Goal: Task Accomplishment & Management: Manage account settings

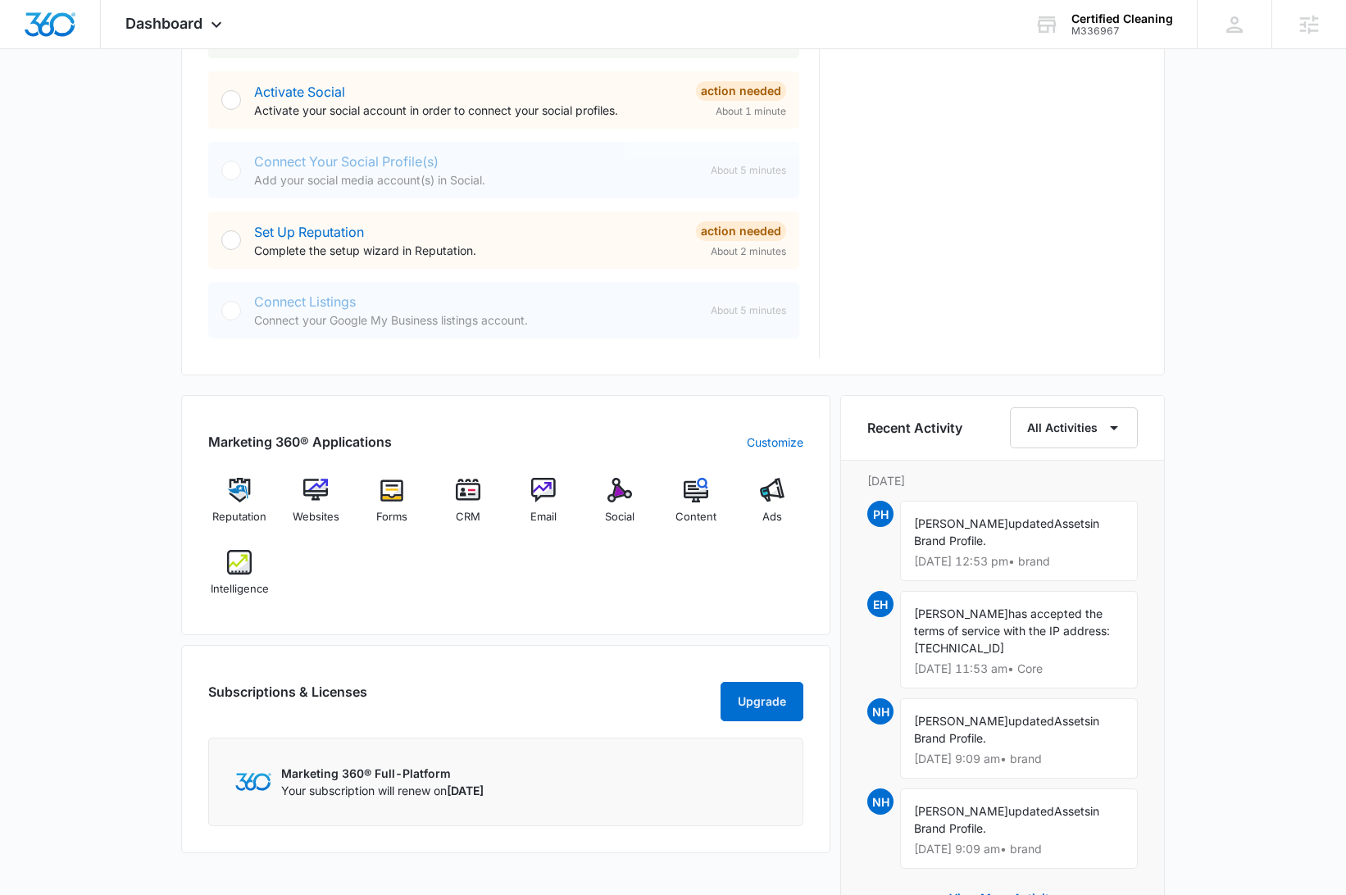
scroll to position [576, 0]
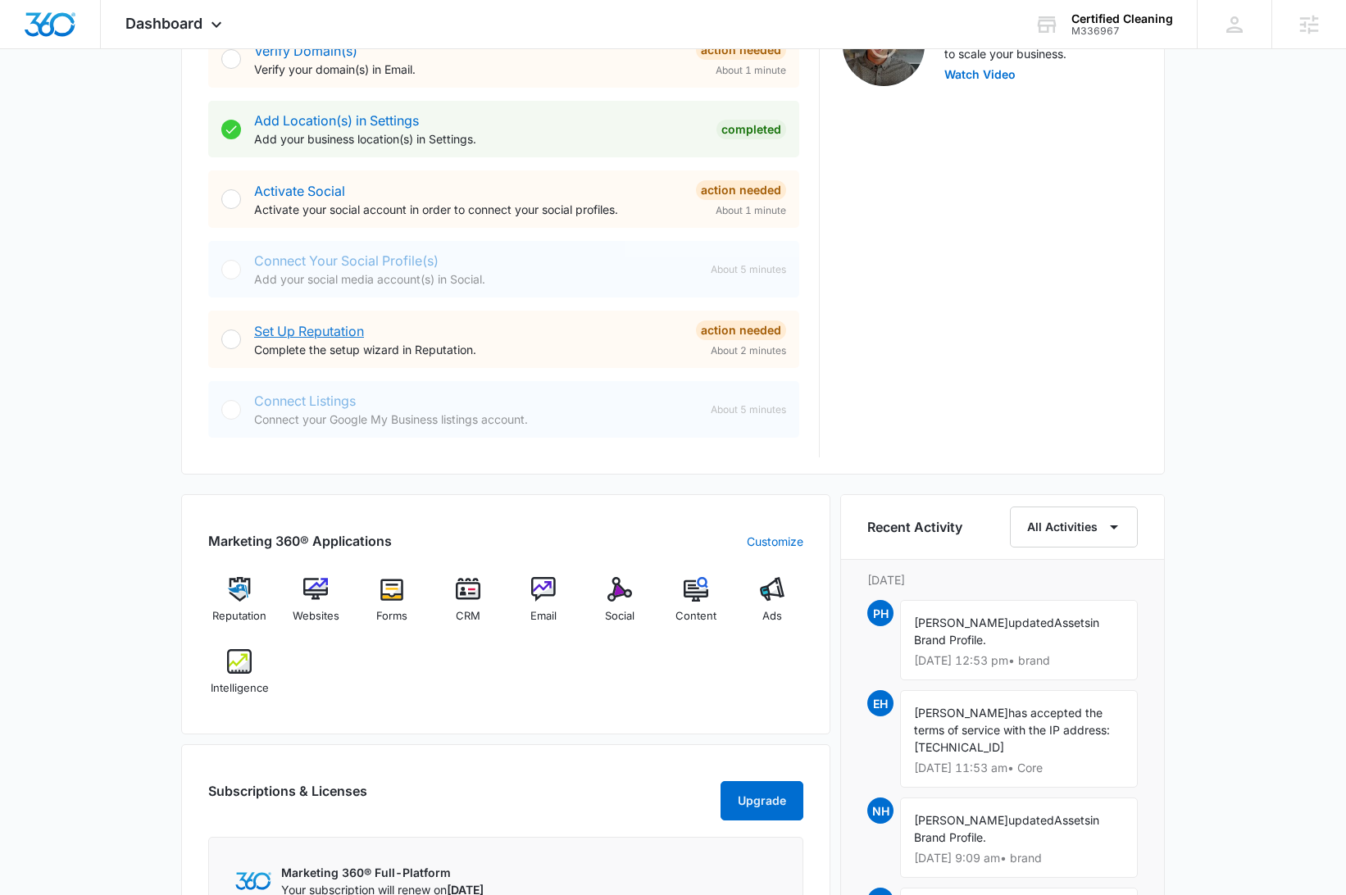
click at [339, 333] on link "Set Up Reputation" at bounding box center [309, 331] width 110 height 16
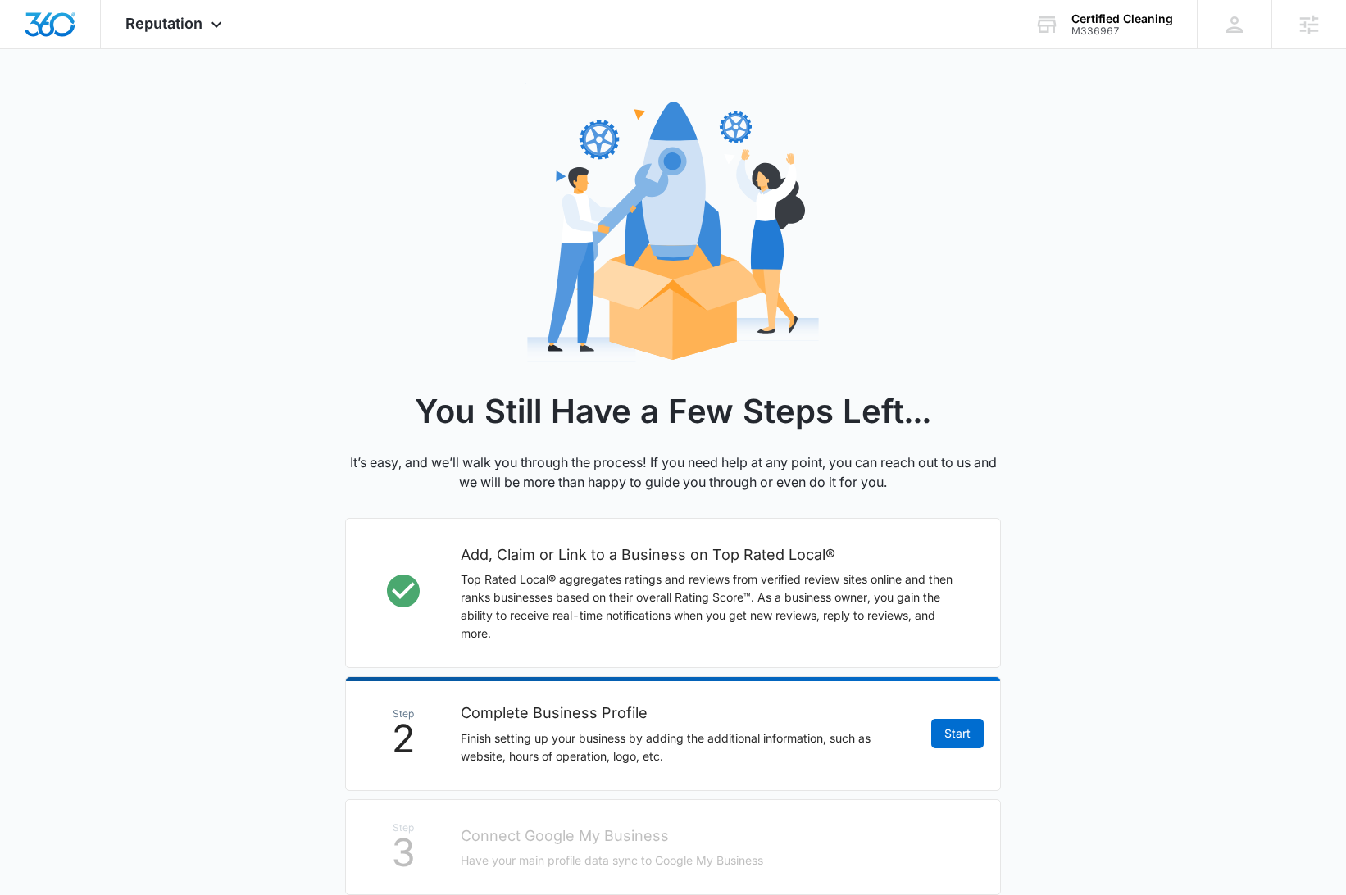
scroll to position [274, 0]
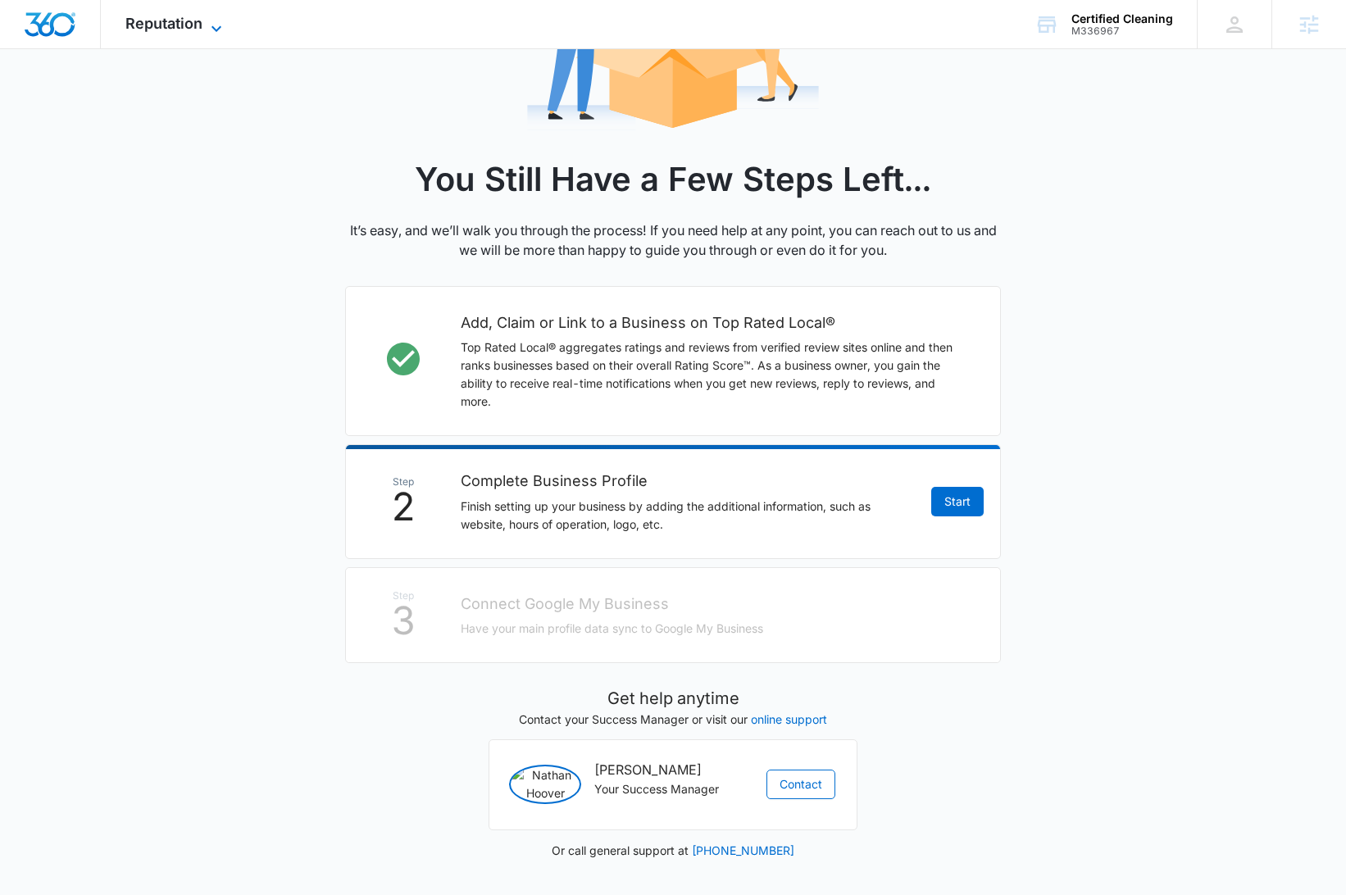
click at [160, 18] on span "Reputation" at bounding box center [163, 23] width 77 height 17
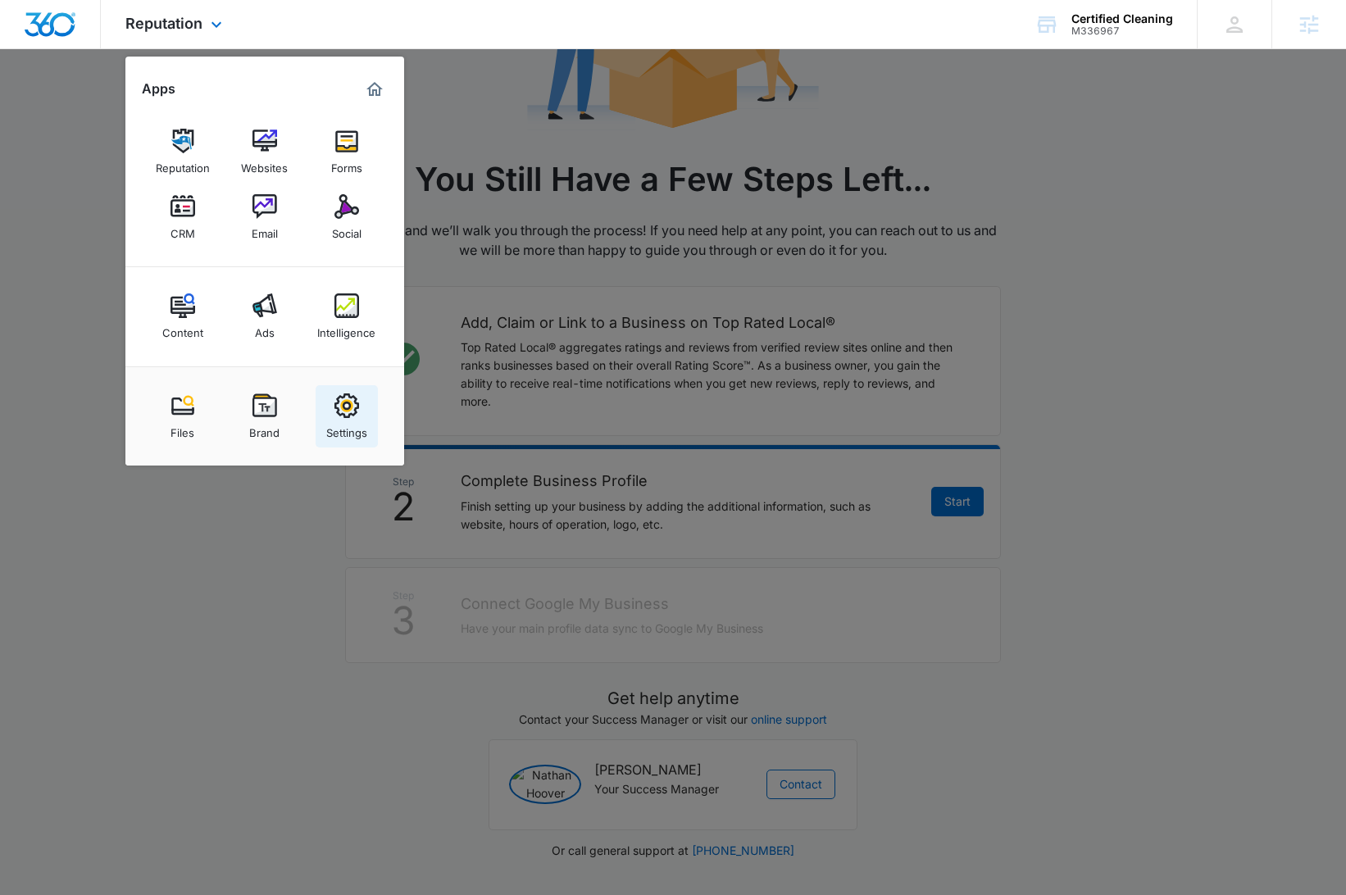
click at [361, 416] on link "Settings" at bounding box center [347, 416] width 62 height 62
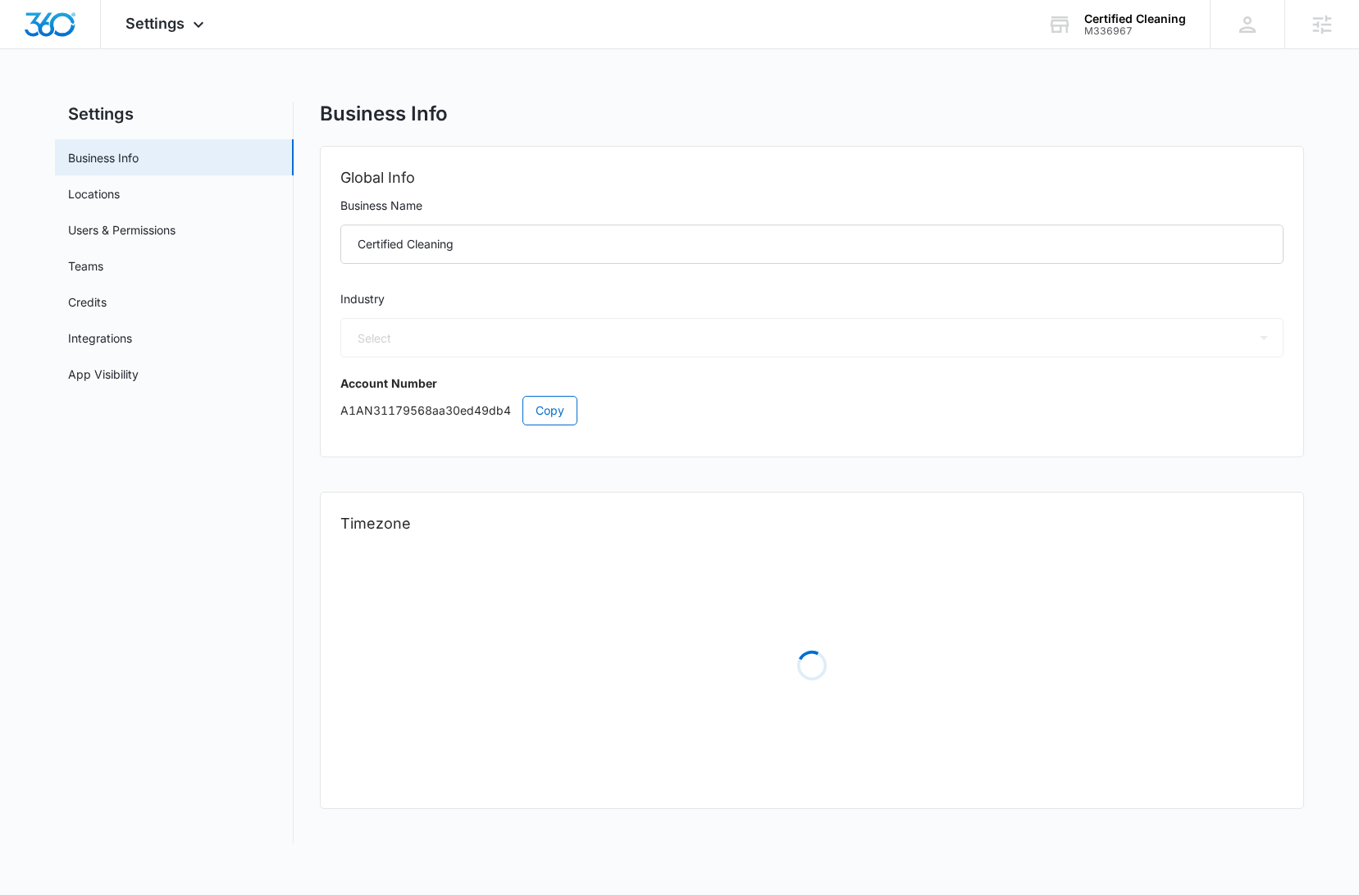
select select "52"
select select "US"
select select "America/New_York"
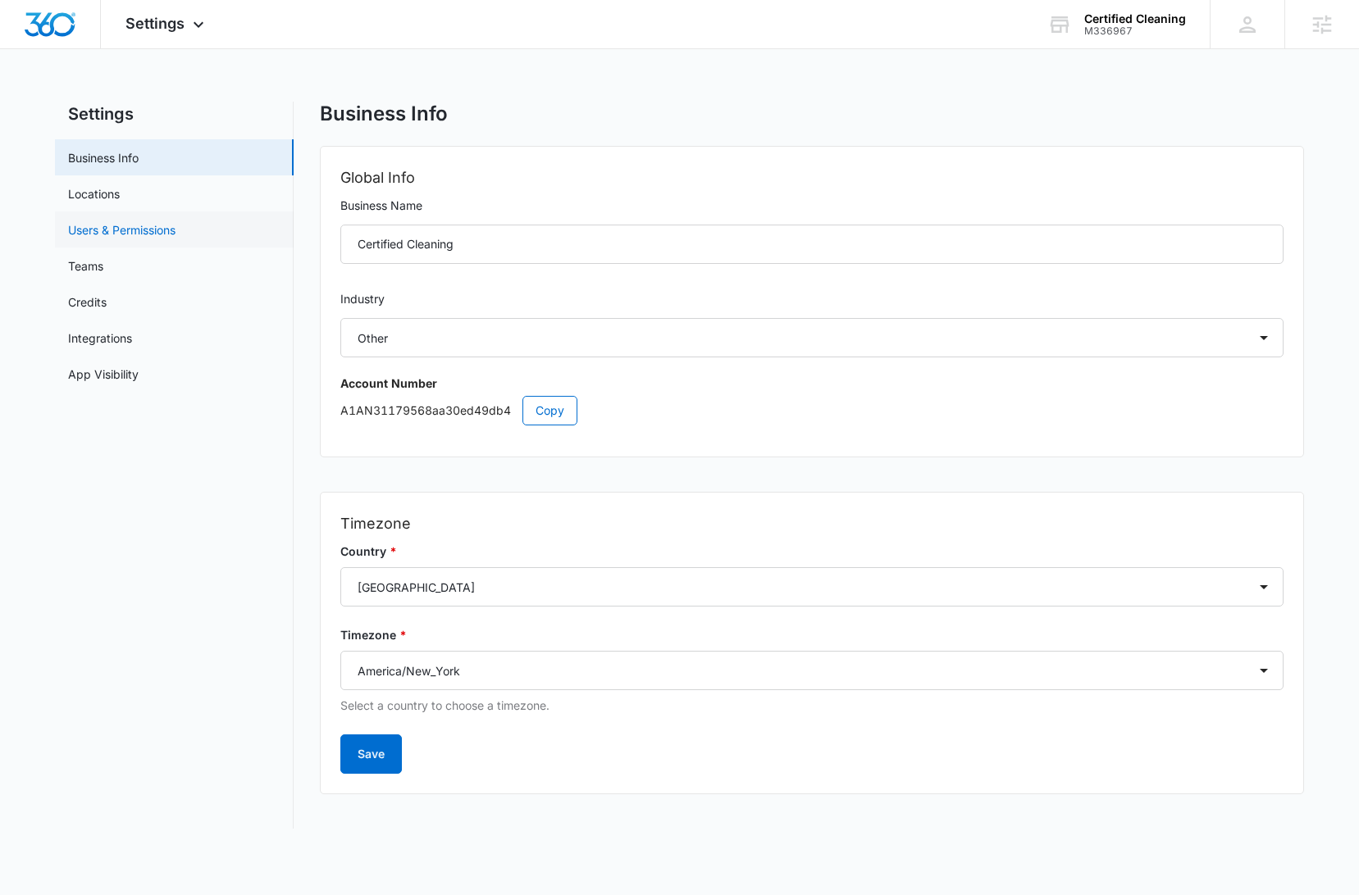
click at [144, 231] on link "Users & Permissions" at bounding box center [121, 229] width 107 height 17
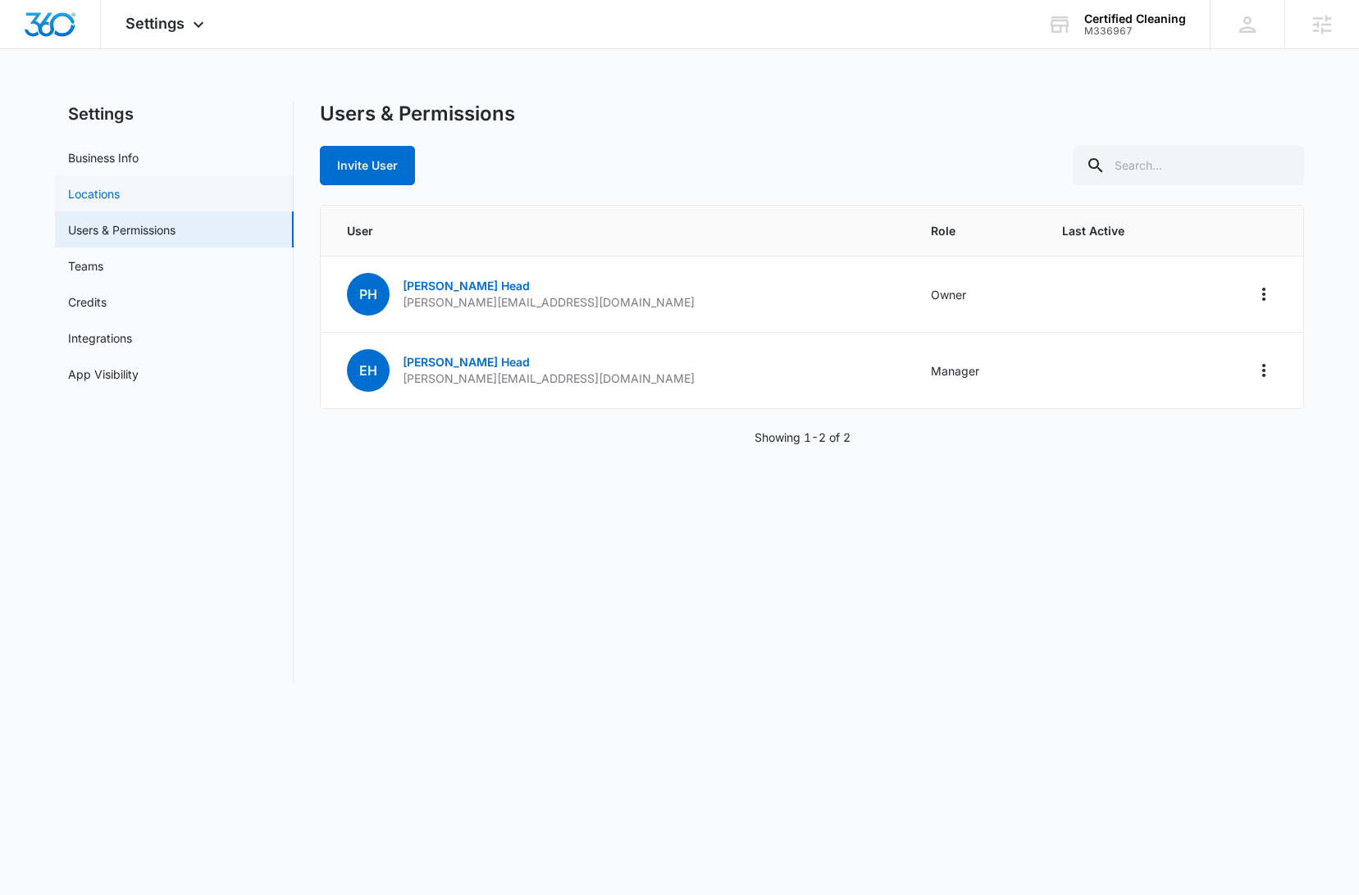
click at [120, 194] on link "Locations" at bounding box center [94, 193] width 52 height 17
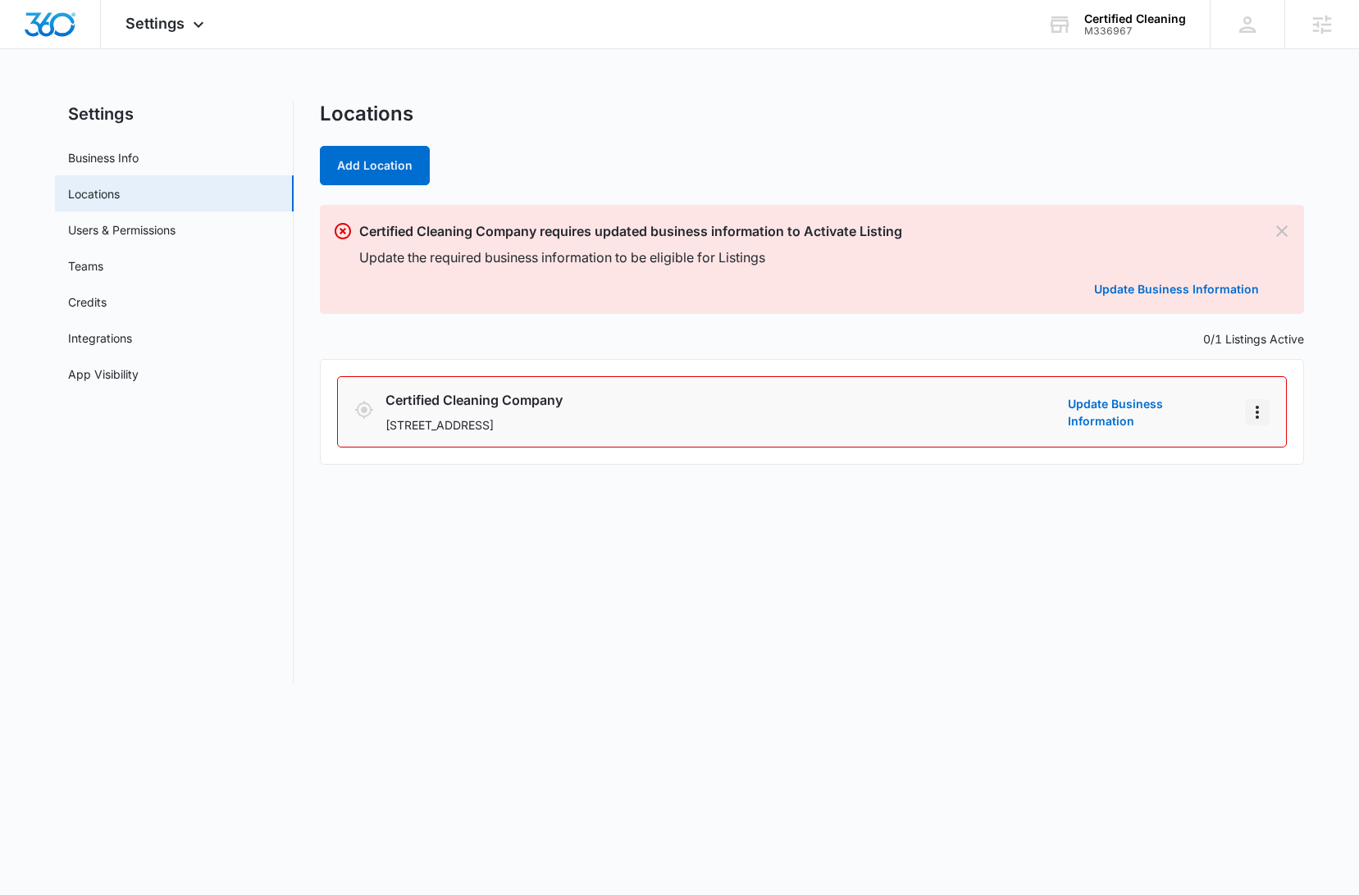
click at [1263, 416] on icon "Actions" at bounding box center [1257, 413] width 20 height 20
click at [1278, 463] on link "Edit" at bounding box center [1275, 458] width 21 height 14
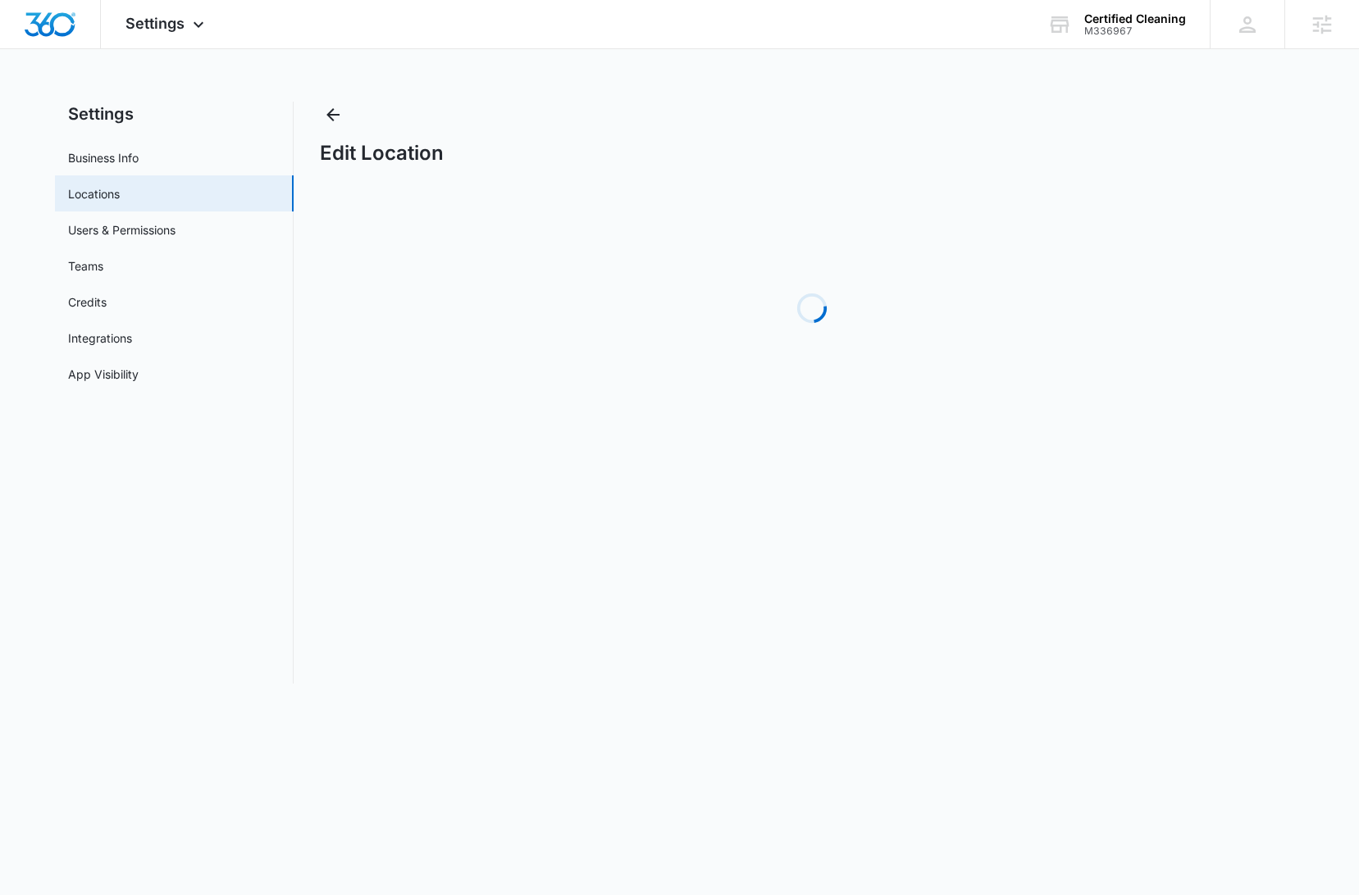
select select "Massachusetts"
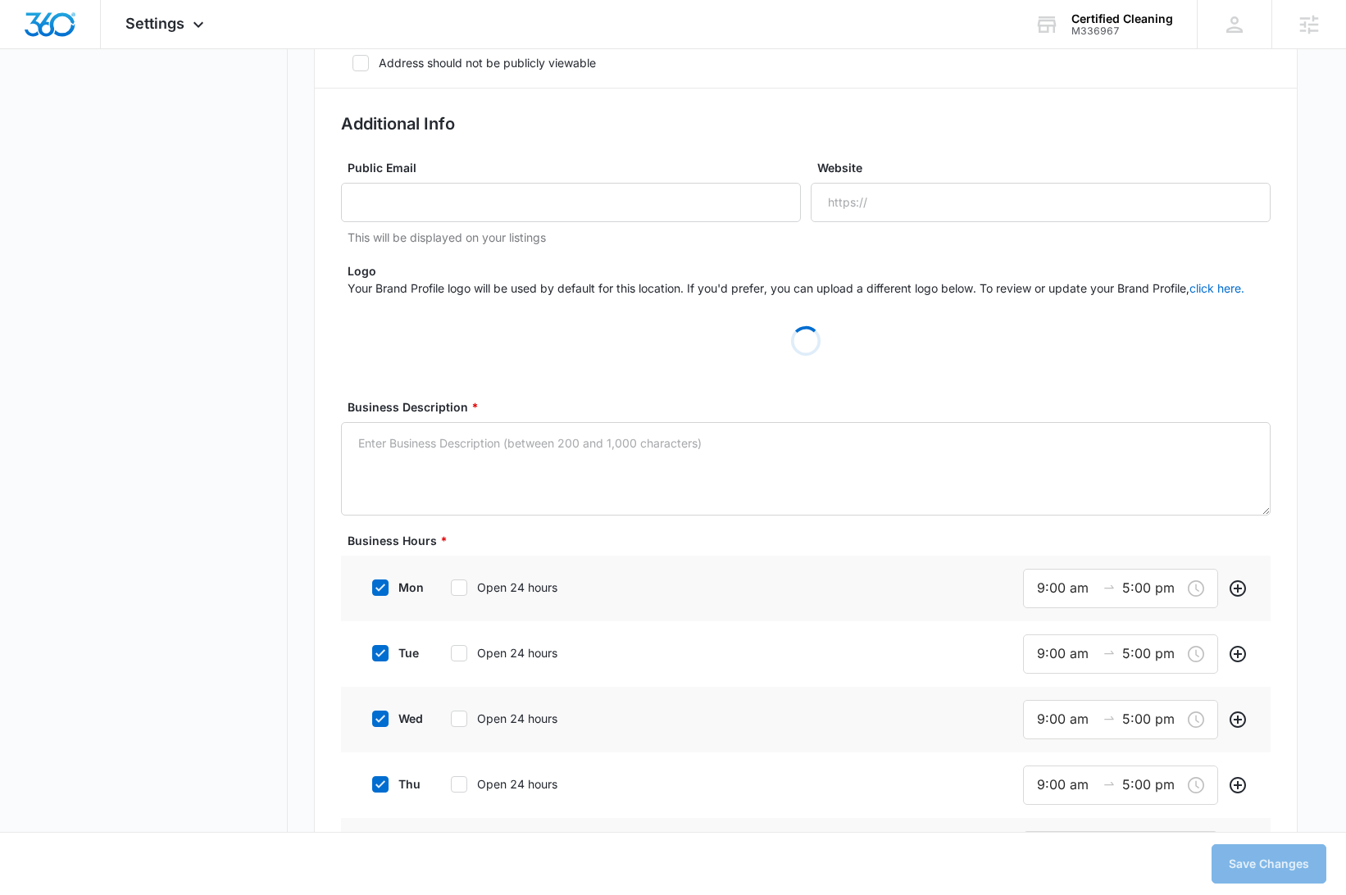
scroll to position [786, 0]
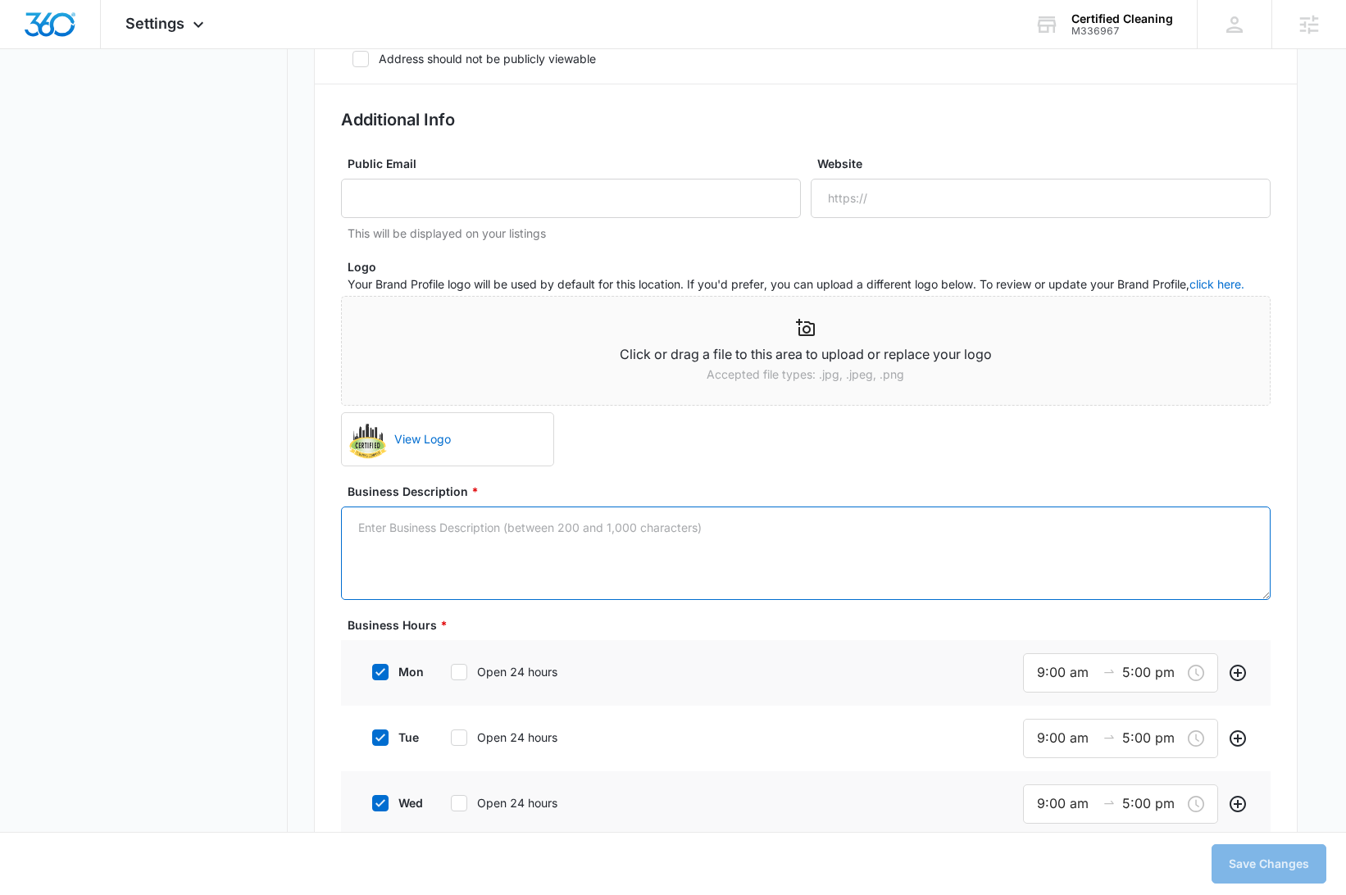
click at [563, 529] on textarea "Business Description *" at bounding box center [806, 553] width 930 height 93
paste textarea "Welcome to Certified Cleaning, your trusted partner in maintaining pristine com…"
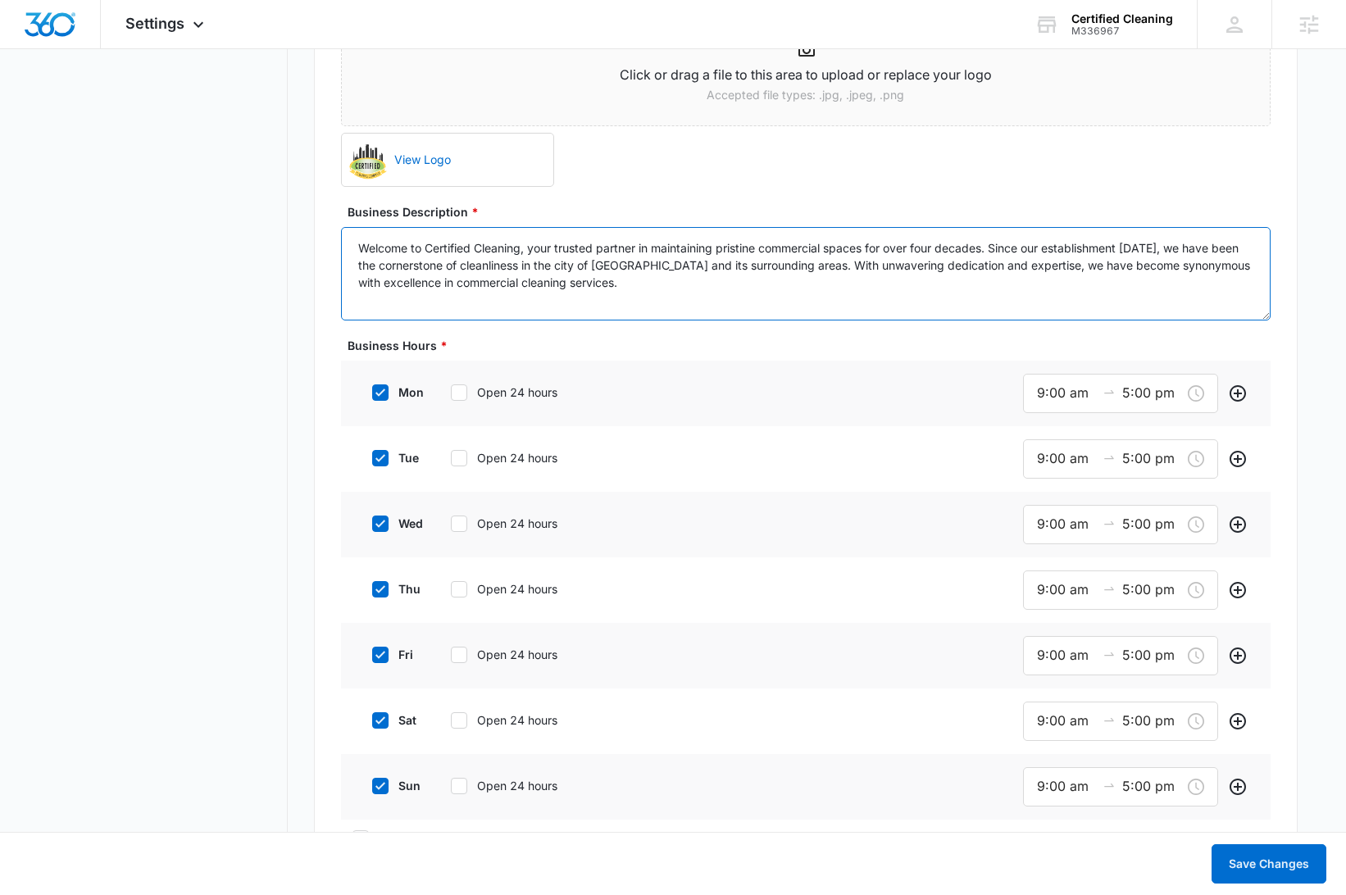
scroll to position [1086, 0]
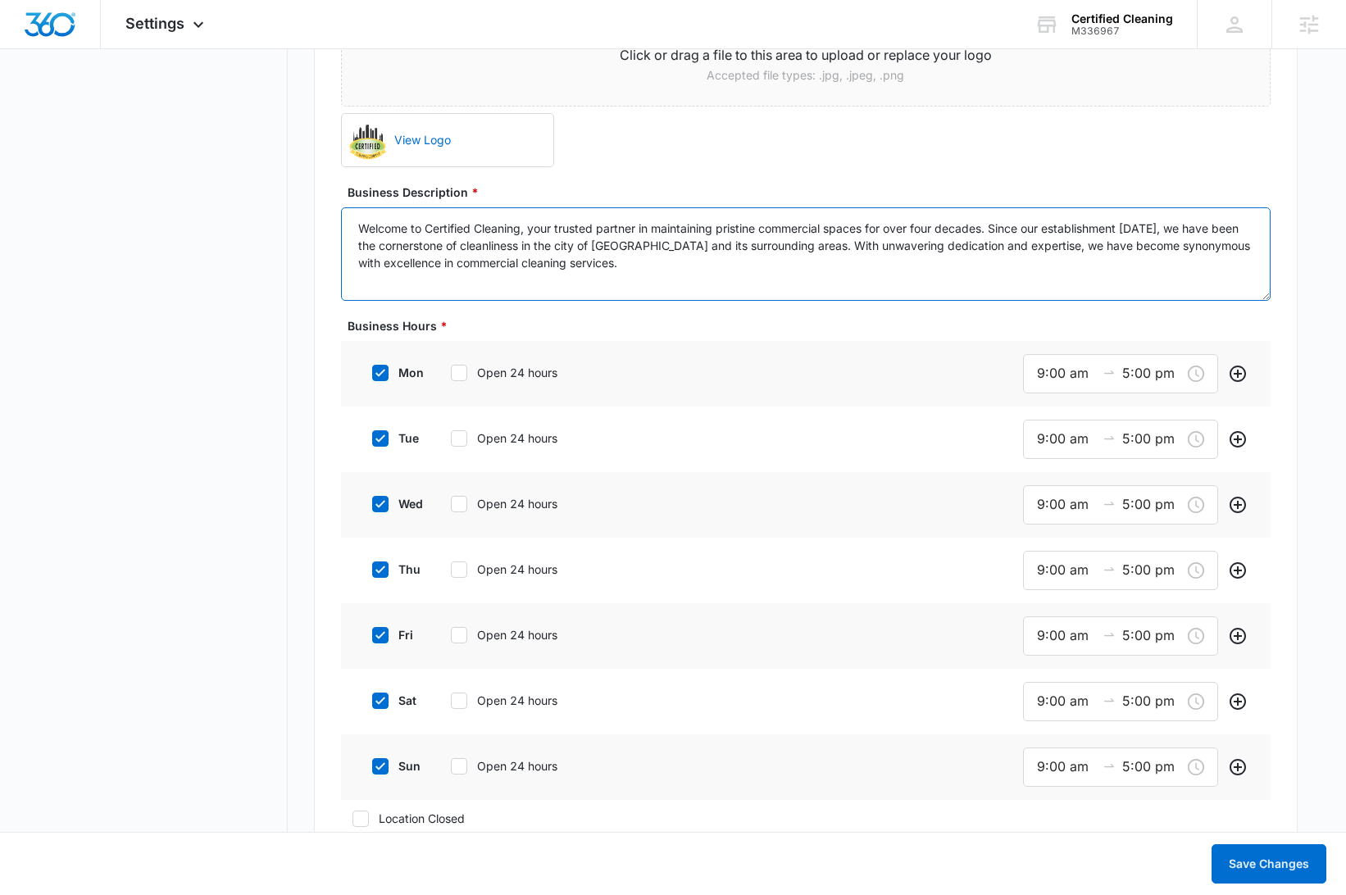
type textarea "Welcome to Certified Cleaning, your trusted partner in maintaining pristine com…"
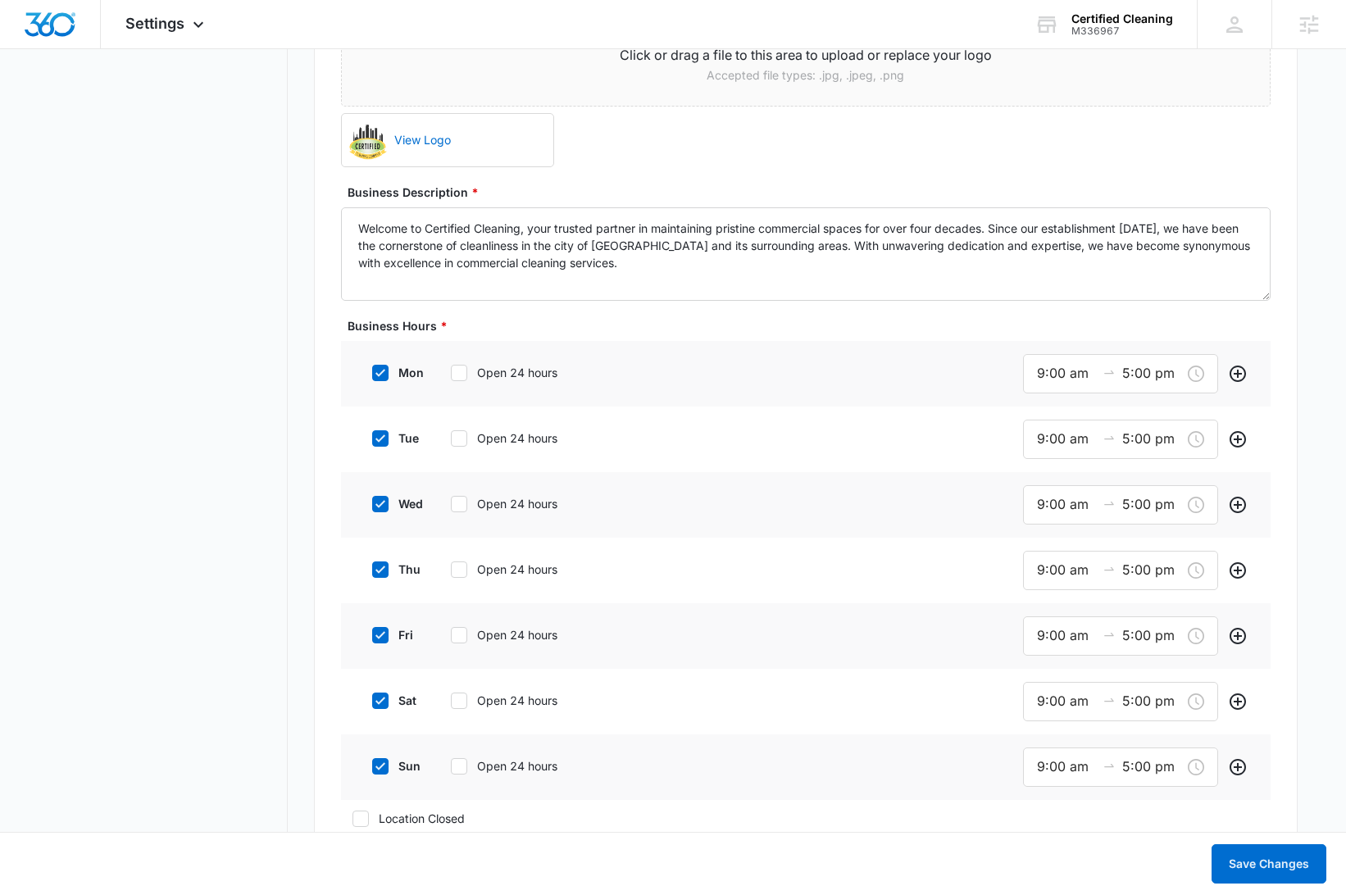
click at [383, 371] on icon at bounding box center [381, 372] width 10 height 7
click at [372, 371] on input "mon" at bounding box center [366, 372] width 11 height 11
checkbox input "false"
drag, startPoint x: 380, startPoint y: 441, endPoint x: 379, endPoint y: 496, distance: 55.0
click at [380, 440] on icon at bounding box center [380, 436] width 15 height 15
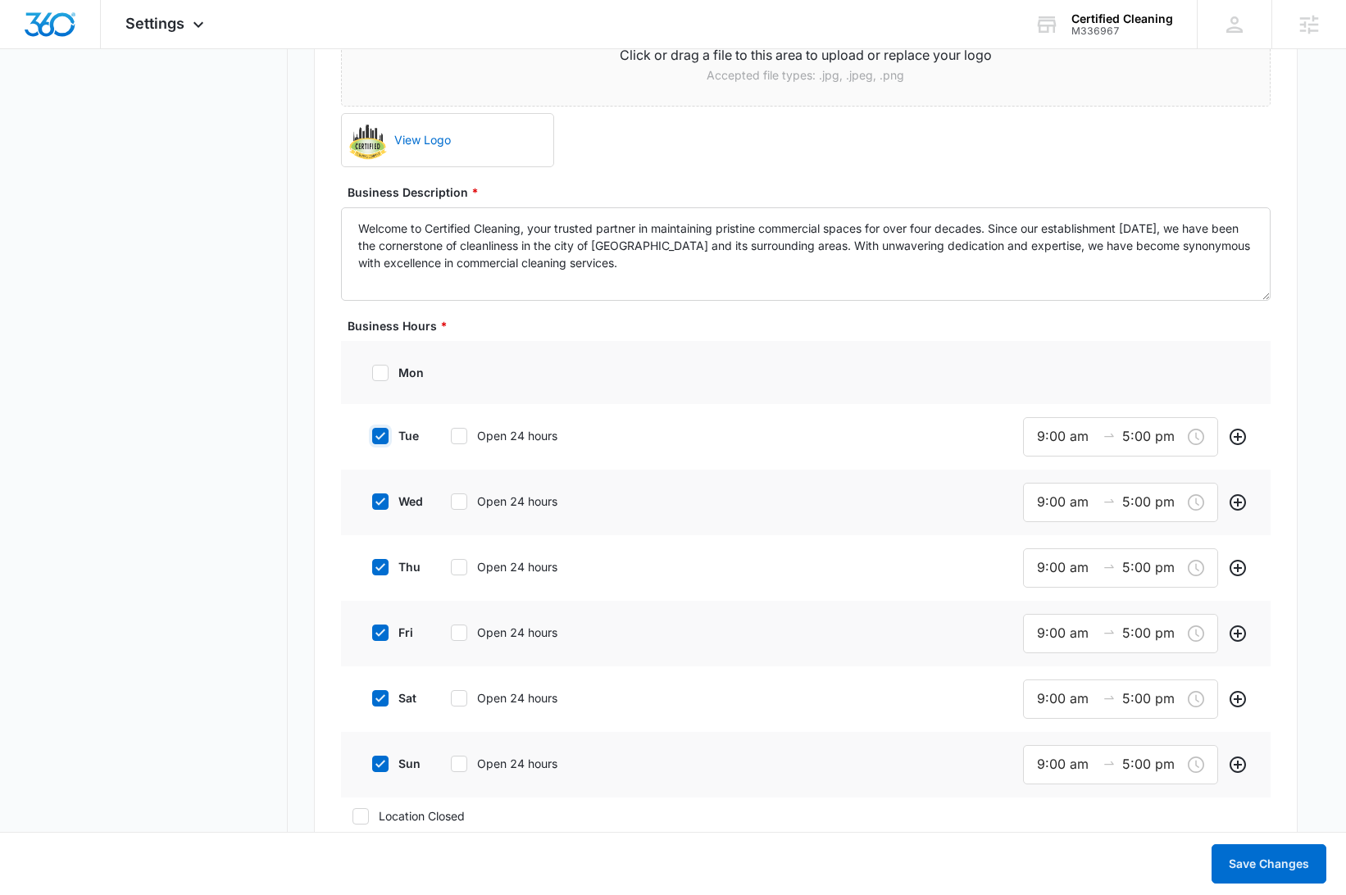
click at [372, 440] on input "tue" at bounding box center [366, 436] width 11 height 11
checkbox input "false"
click at [379, 499] on icon at bounding box center [381, 498] width 10 height 7
click at [372, 499] on input "wed" at bounding box center [366, 499] width 11 height 11
checkbox input "false"
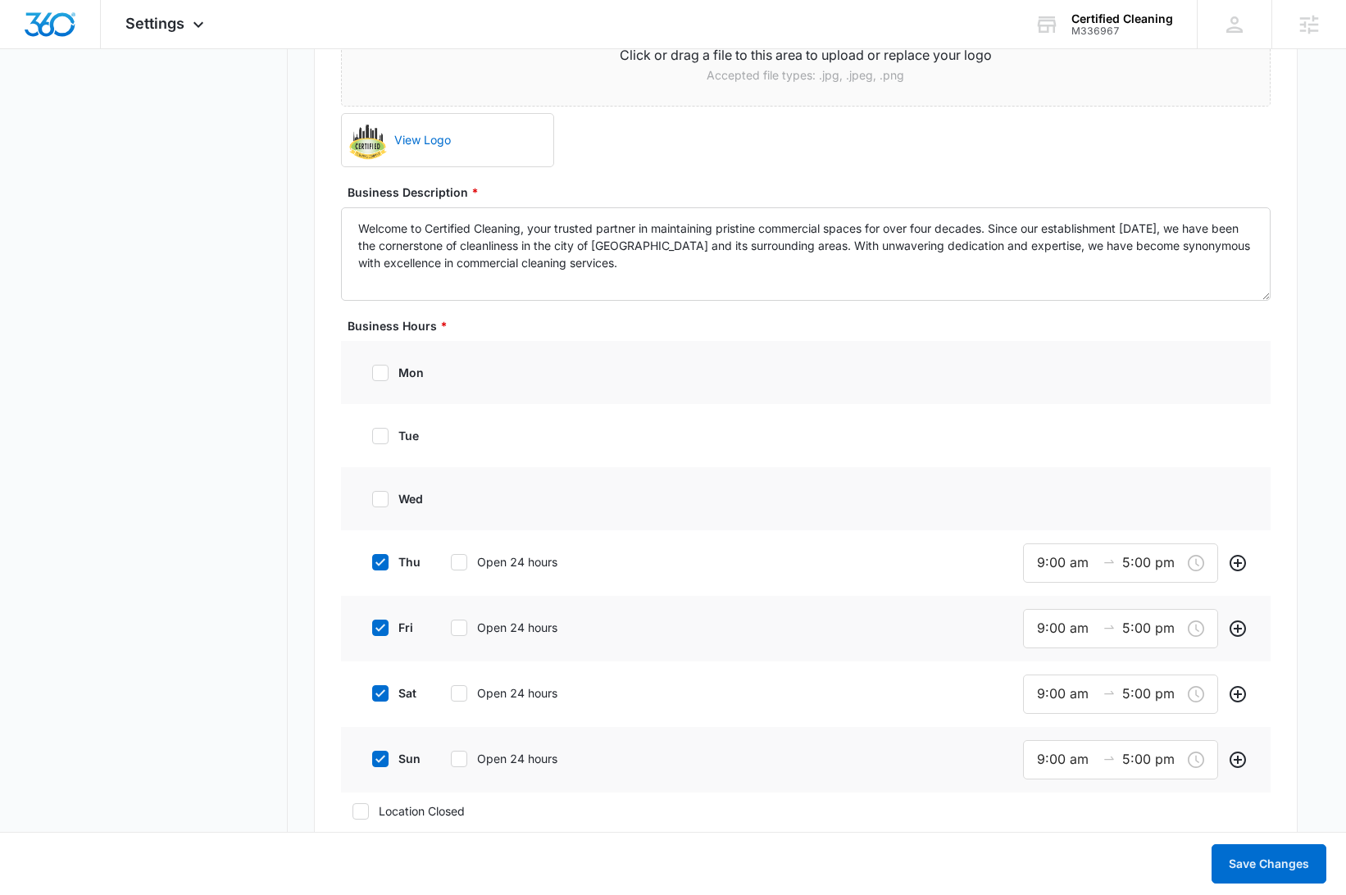
click at [379, 561] on icon at bounding box center [380, 562] width 15 height 15
click at [372, 561] on input "thu" at bounding box center [366, 562] width 11 height 11
checkbox input "false"
click at [379, 626] on icon at bounding box center [380, 625] width 15 height 15
click at [372, 626] on input "fri" at bounding box center [366, 625] width 11 height 11
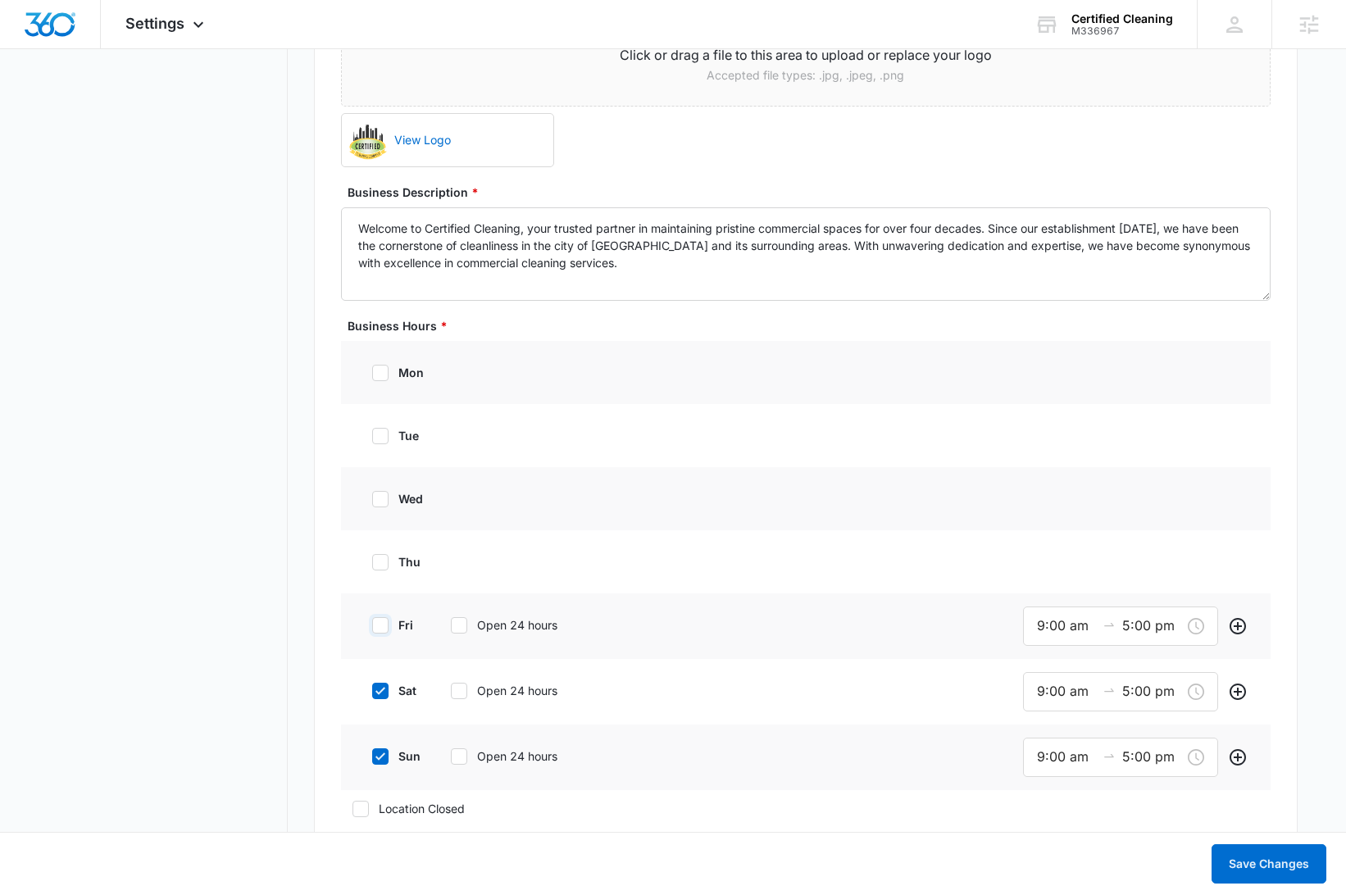
checkbox input "false"
click at [382, 695] on icon at bounding box center [380, 688] width 15 height 15
click at [372, 695] on input "sat" at bounding box center [366, 688] width 11 height 11
checkbox input "false"
click at [380, 758] on icon at bounding box center [380, 752] width 15 height 15
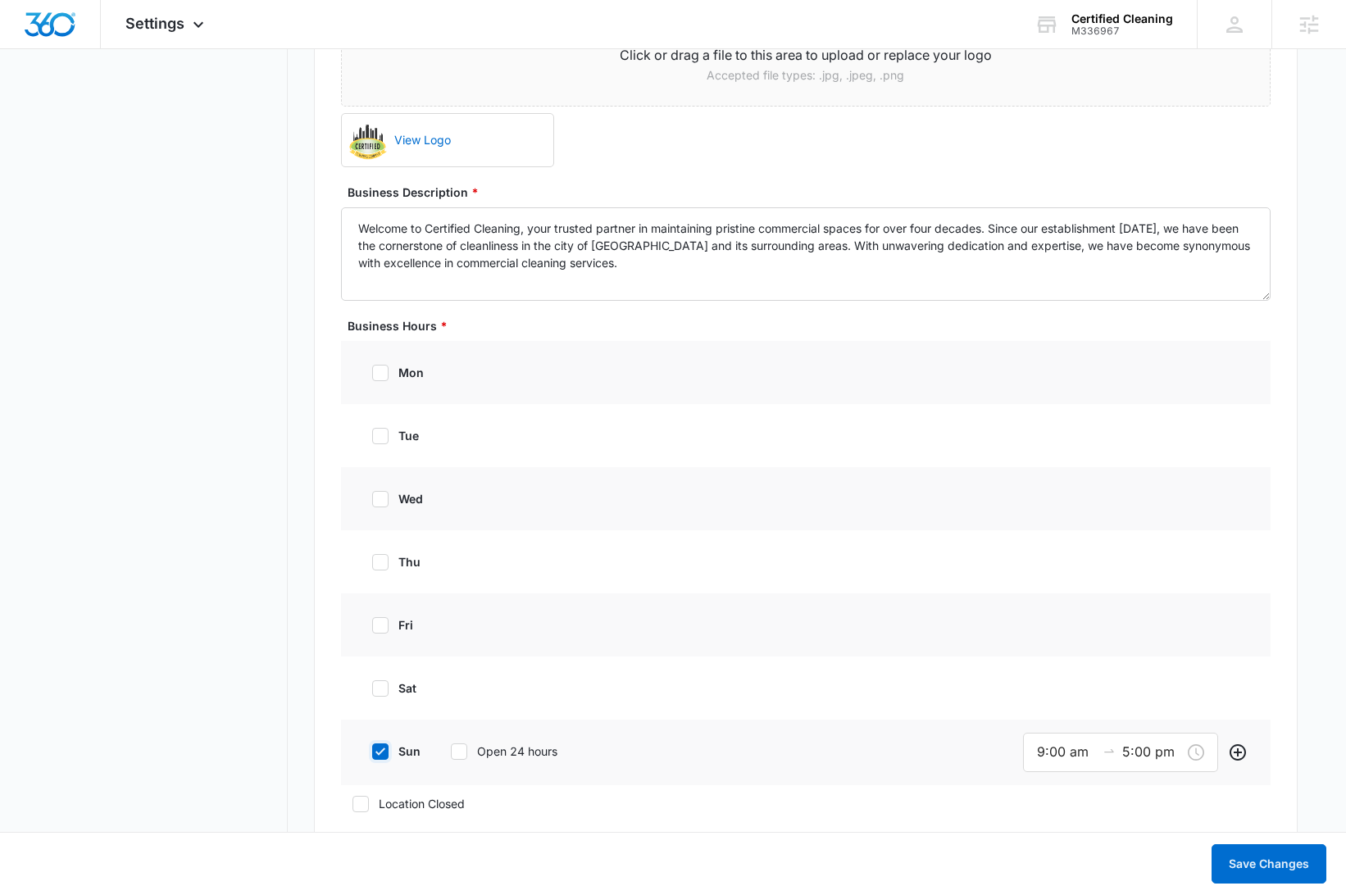
click at [372, 758] on input "sun" at bounding box center [366, 751] width 11 height 11
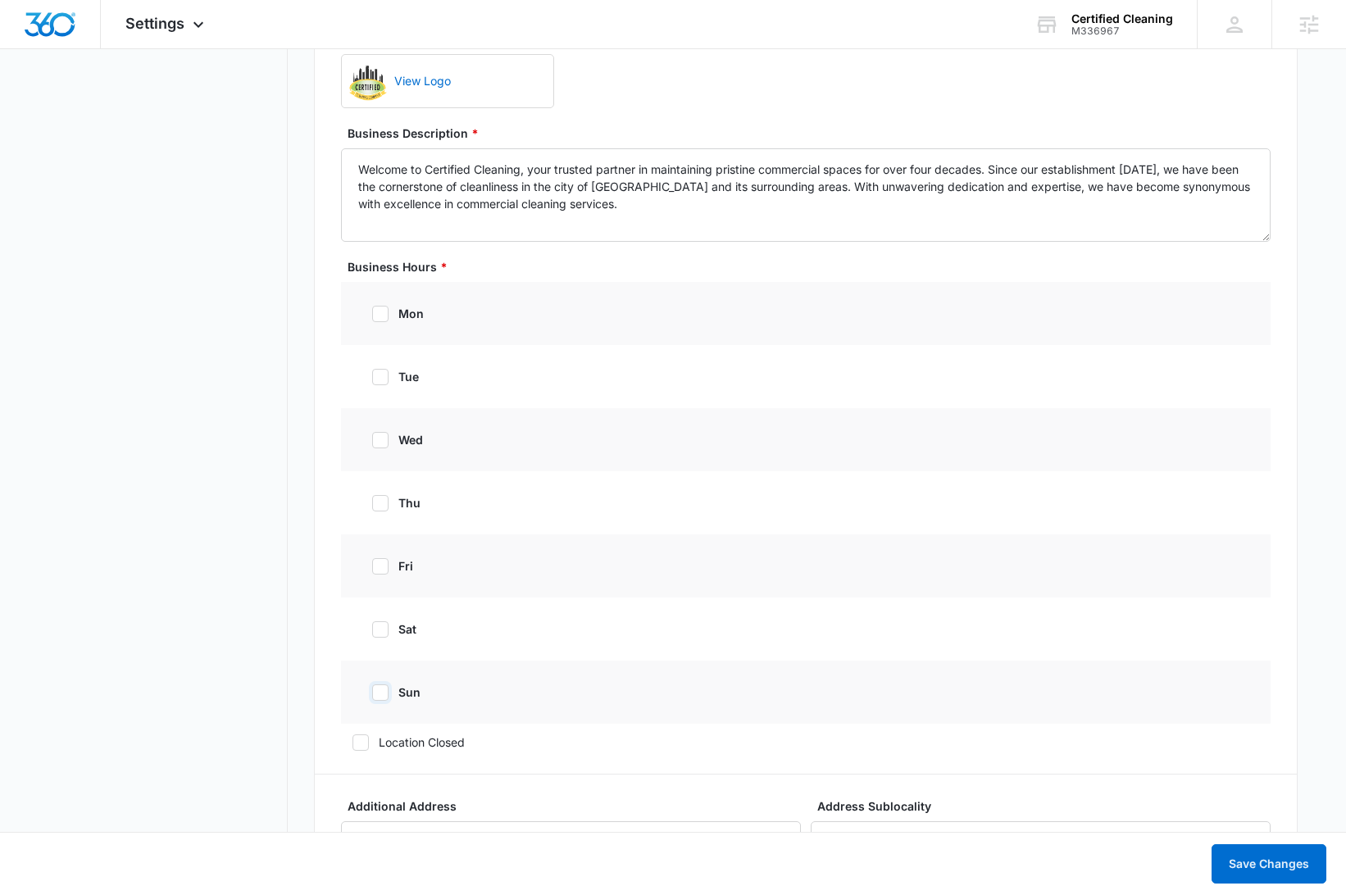
scroll to position [1093, 0]
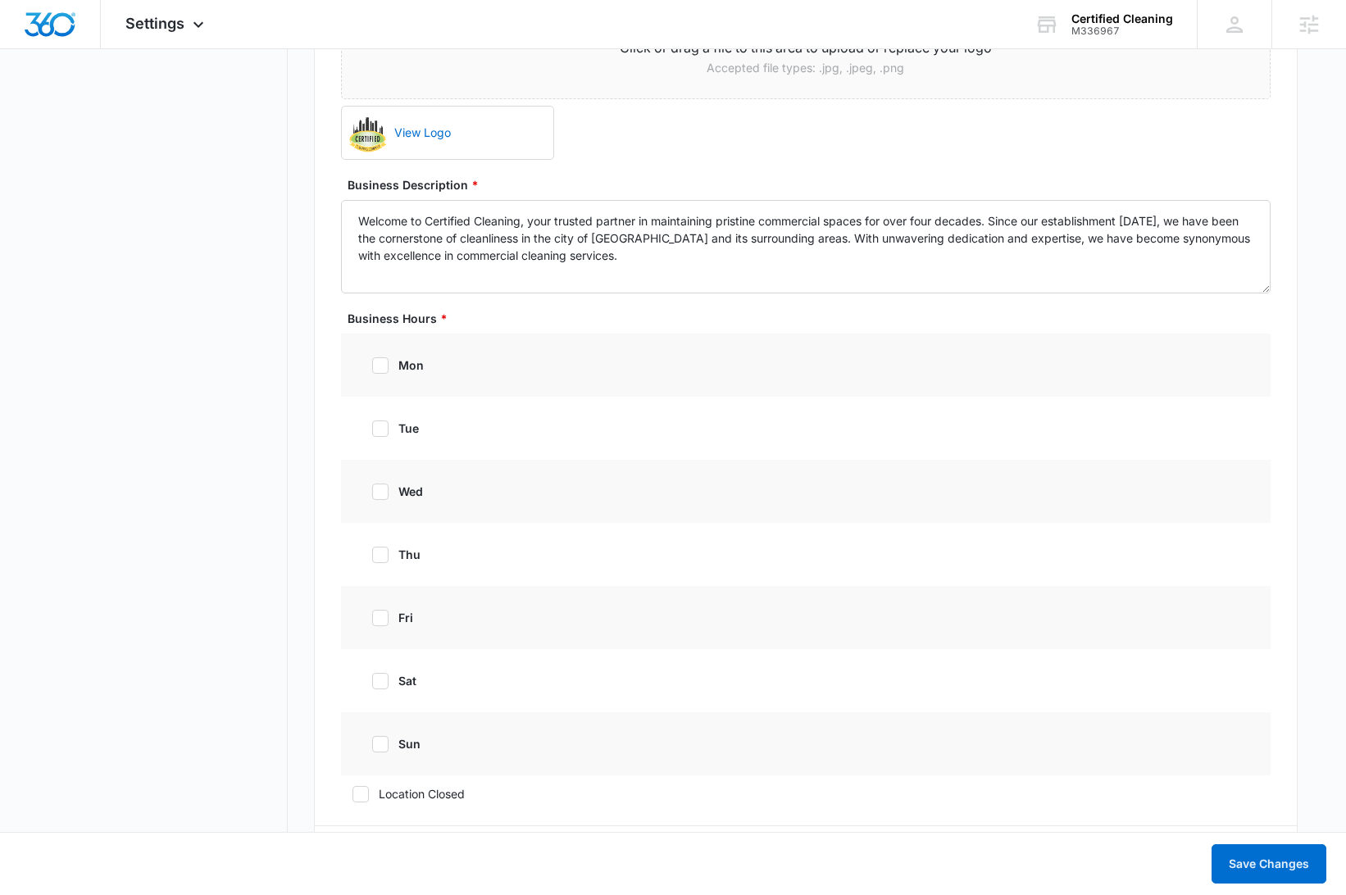
click at [392, 741] on label "sun" at bounding box center [394, 744] width 66 height 17
click at [372, 741] on input "sun" at bounding box center [366, 744] width 11 height 11
checkbox input "true"
click at [378, 682] on icon at bounding box center [380, 681] width 15 height 15
click at [372, 682] on input "sat" at bounding box center [366, 681] width 11 height 11
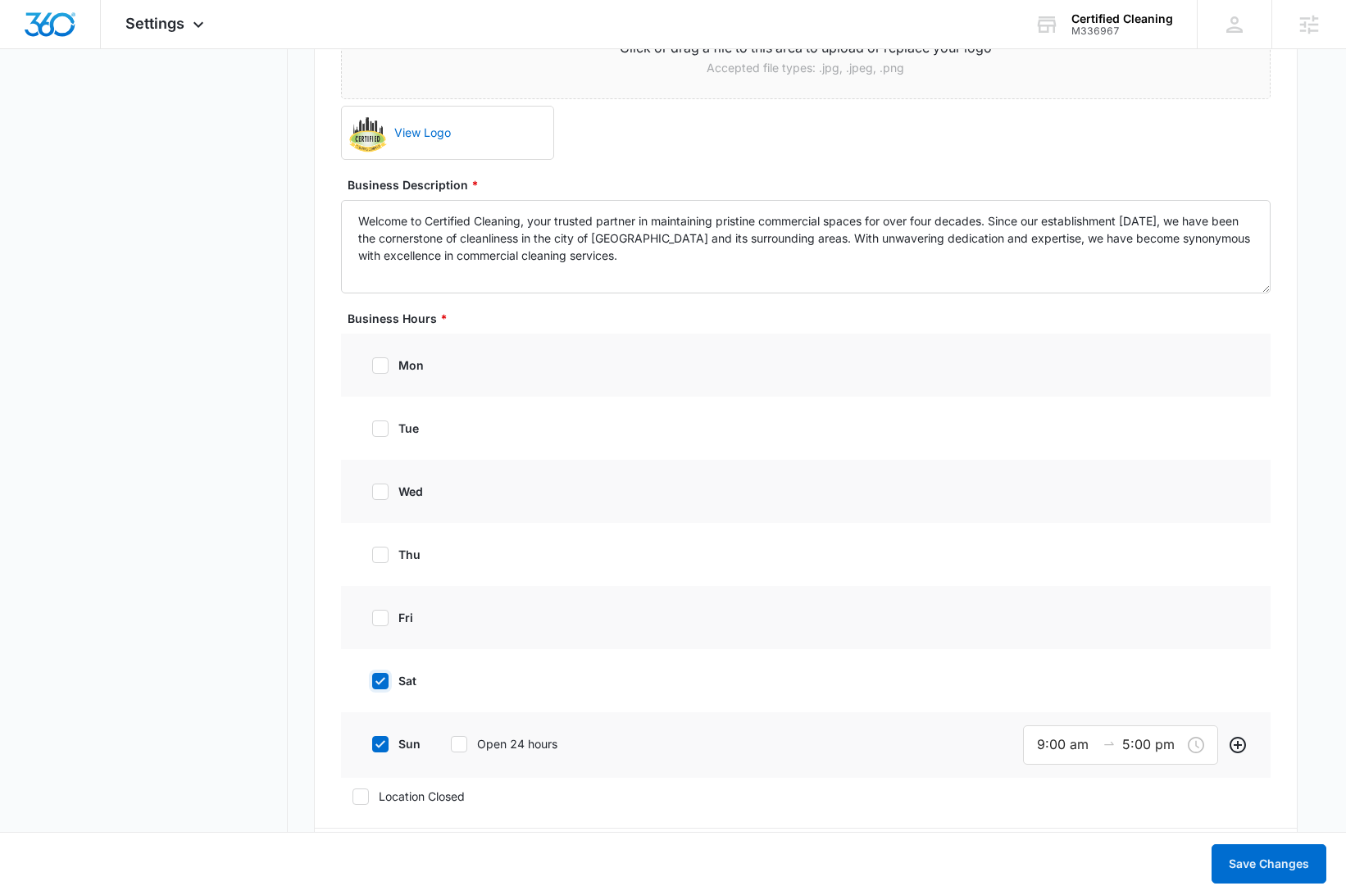
checkbox input "true"
click at [385, 613] on icon at bounding box center [380, 618] width 15 height 15
click at [372, 613] on input "fri" at bounding box center [366, 618] width 11 height 11
checkbox input "true"
click at [381, 550] on icon at bounding box center [380, 555] width 15 height 15
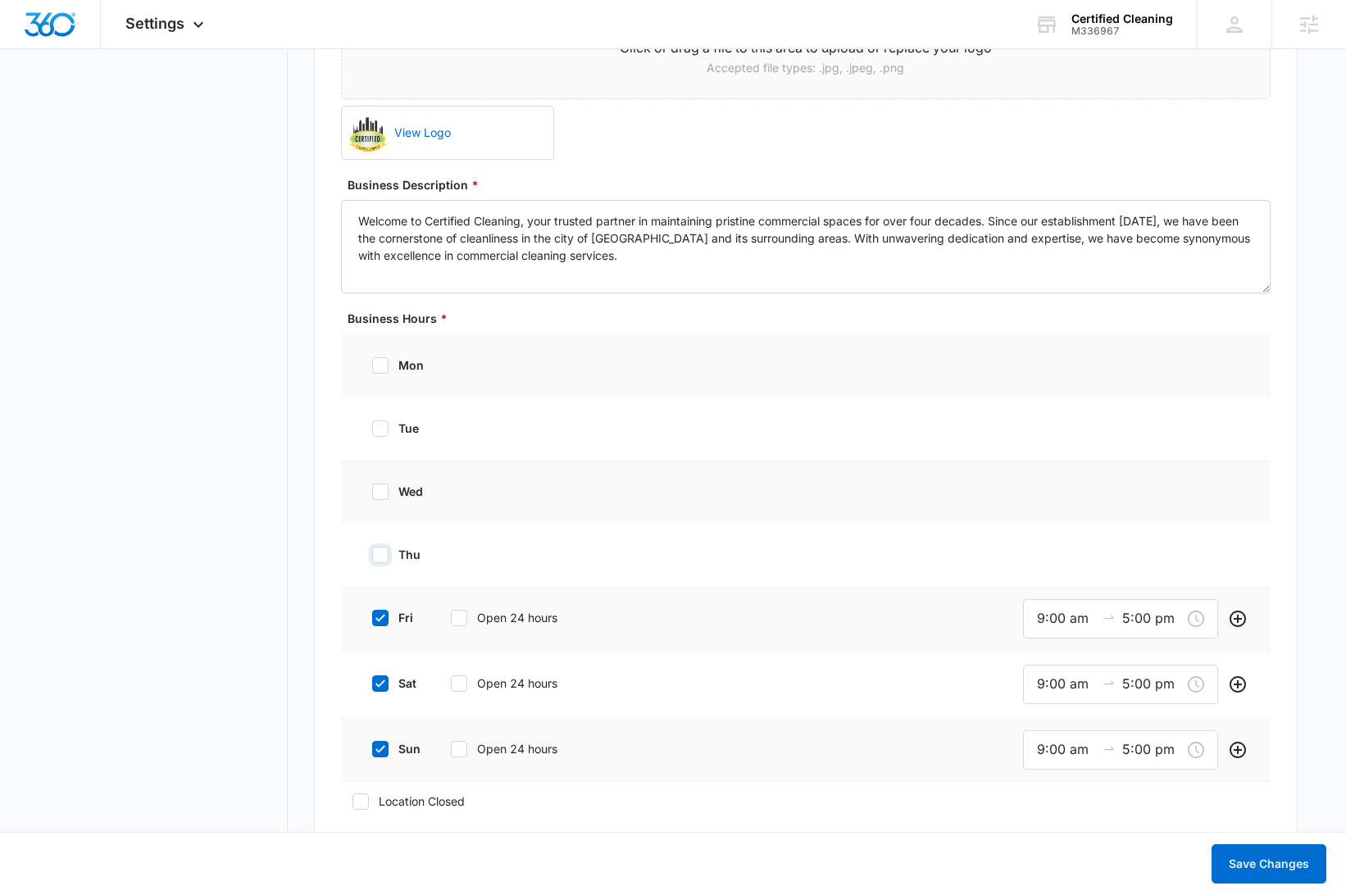
click at [372, 550] on input "thu" at bounding box center [366, 554] width 11 height 11
checkbox input "true"
click at [377, 467] on div "wed" at bounding box center [806, 491] width 930 height 63
click at [382, 429] on icon at bounding box center [380, 428] width 15 height 15
click at [372, 429] on input "tue" at bounding box center [366, 428] width 11 height 11
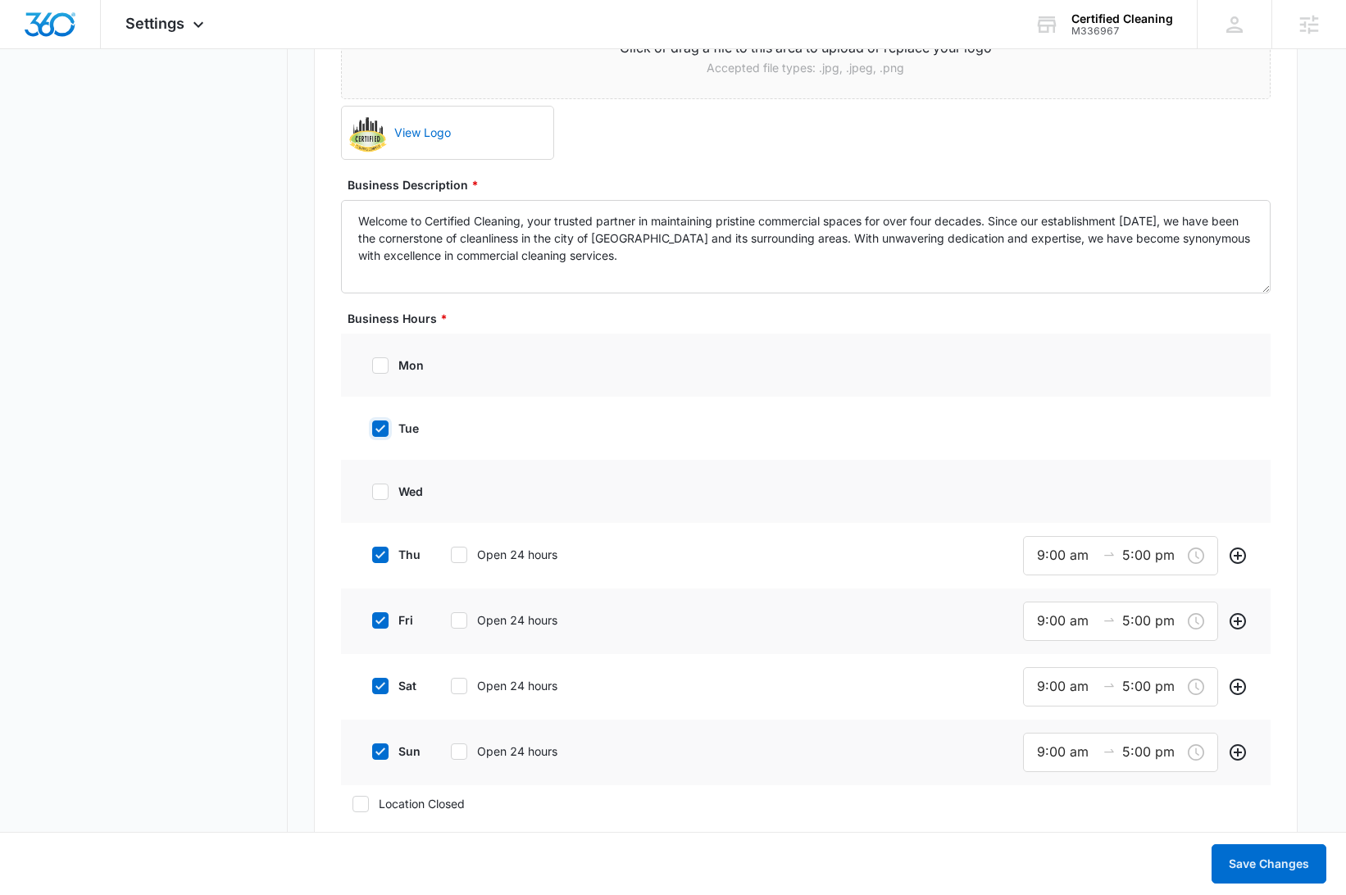
checkbox input "true"
click at [385, 499] on icon at bounding box center [380, 494] width 15 height 15
click at [372, 499] on input "wed" at bounding box center [366, 494] width 11 height 11
checkbox input "true"
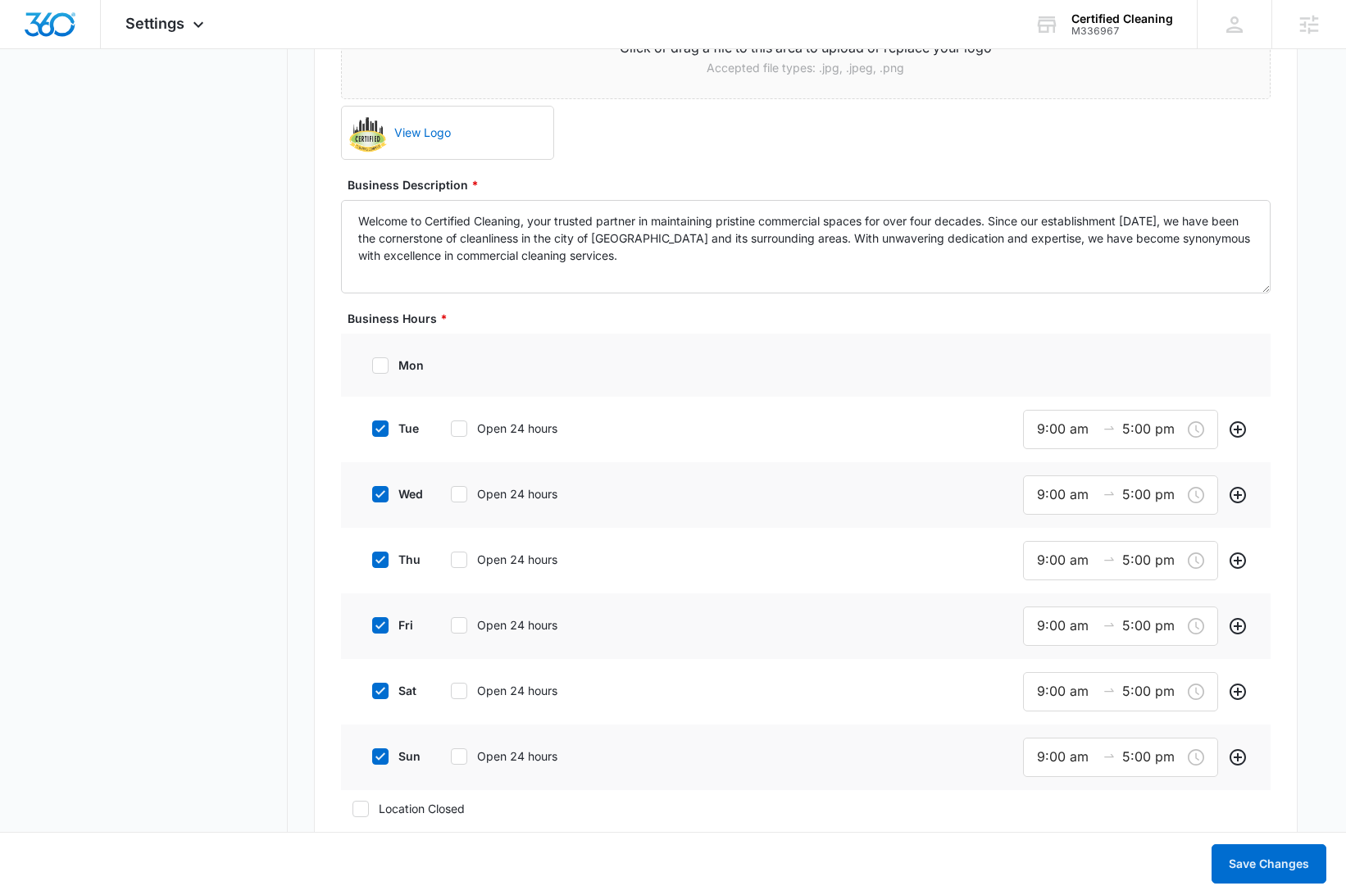
click at [376, 362] on icon at bounding box center [380, 365] width 15 height 15
click at [372, 362] on input "mon" at bounding box center [366, 365] width 11 height 11
checkbox input "true"
click at [462, 367] on icon at bounding box center [459, 365] width 15 height 15
click at [451, 367] on input "Open 24 hours" at bounding box center [445, 365] width 11 height 11
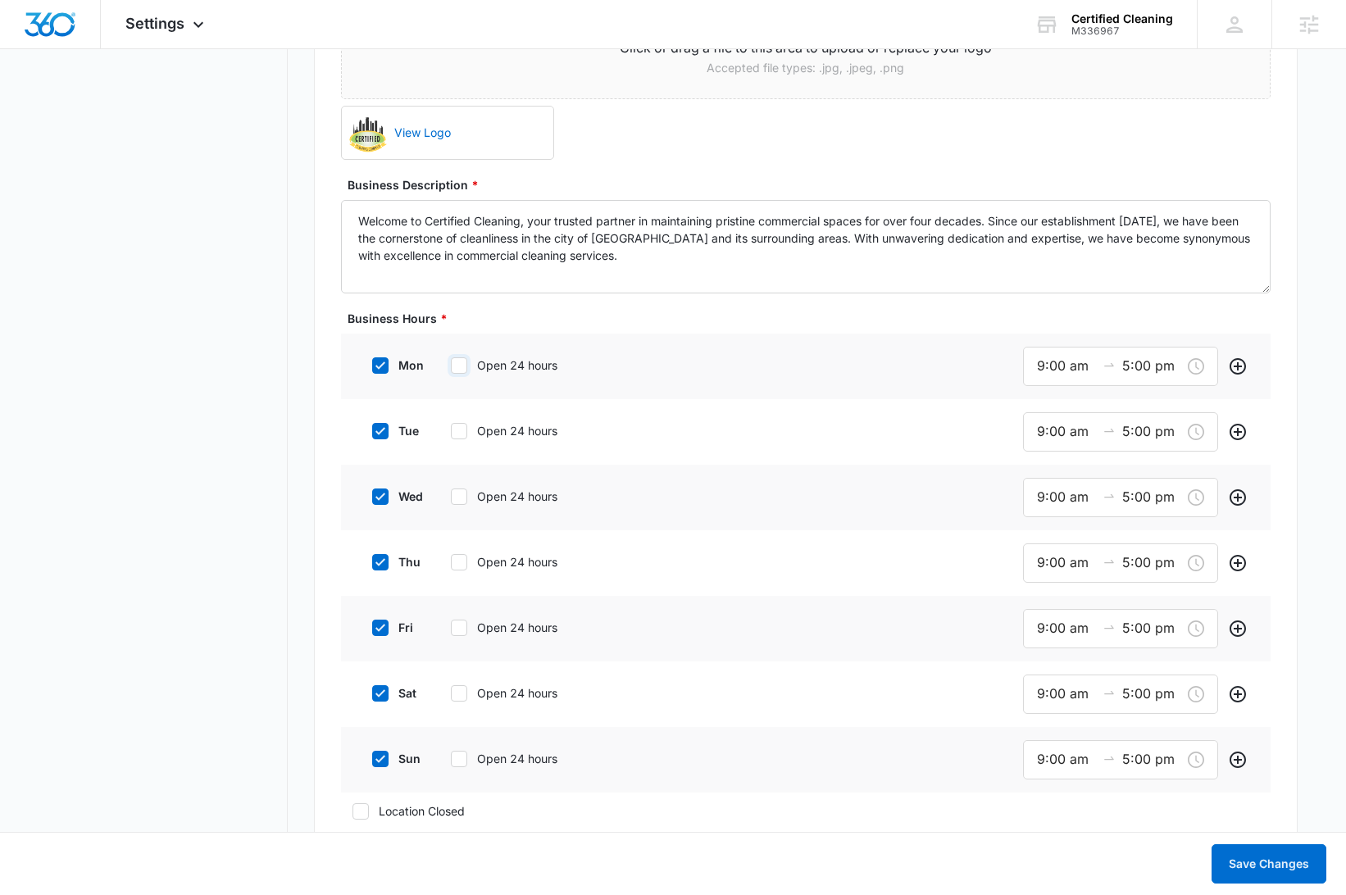
checkbox input "true"
drag, startPoint x: 458, startPoint y: 441, endPoint x: 458, endPoint y: 432, distance: 9.0
click at [458, 440] on div "tue Open 24 hours" at bounding box center [485, 428] width 248 height 37
click at [458, 429] on icon at bounding box center [459, 428] width 10 height 7
click at [451, 429] on input "Open 24 hours" at bounding box center [445, 428] width 11 height 11
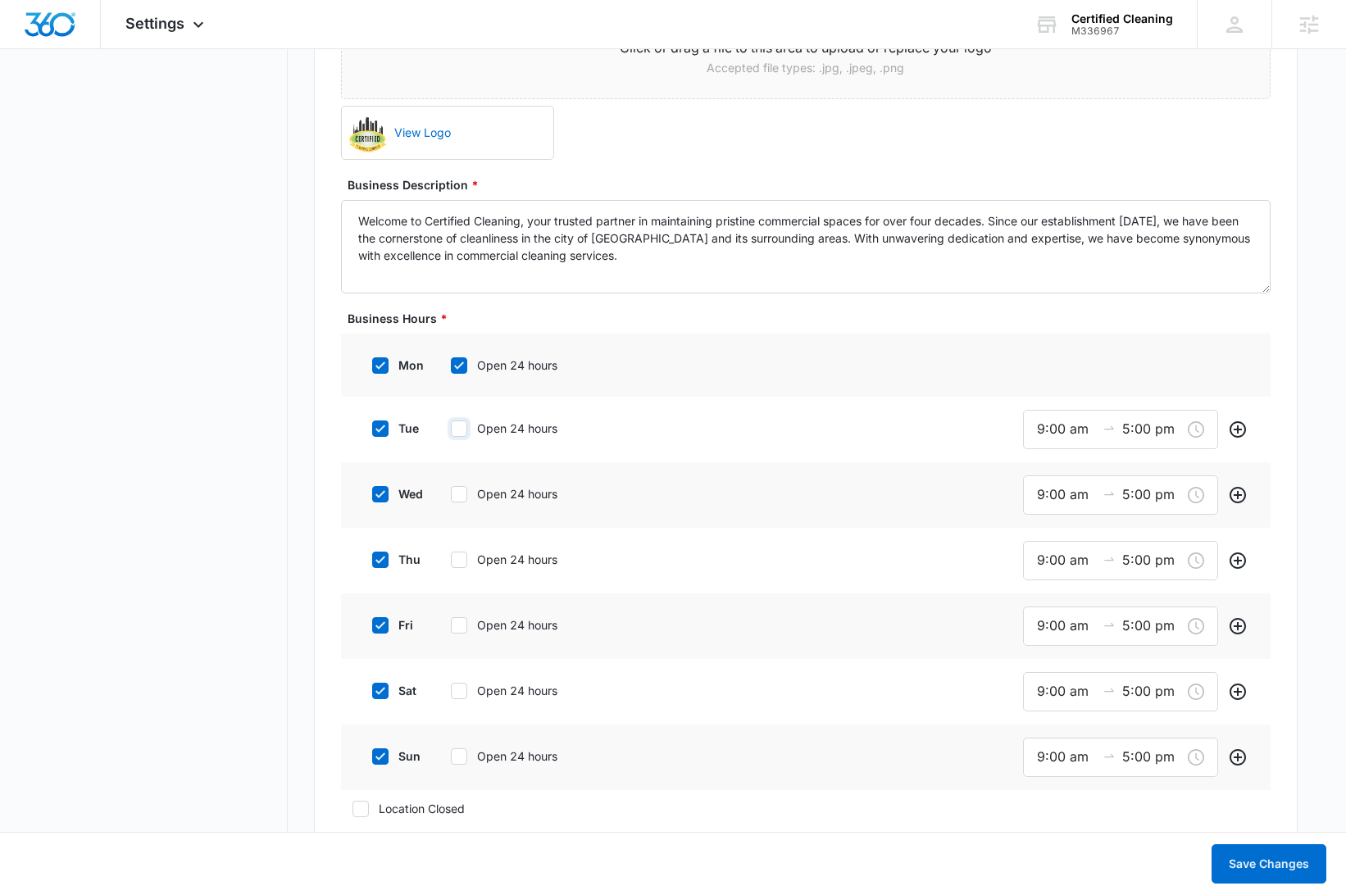
checkbox input "true"
drag, startPoint x: 458, startPoint y: 487, endPoint x: 462, endPoint y: 504, distance: 16.7
click at [458, 489] on icon at bounding box center [459, 492] width 15 height 15
click at [451, 489] on input "Open 24 hours" at bounding box center [445, 491] width 11 height 11
checkbox input "true"
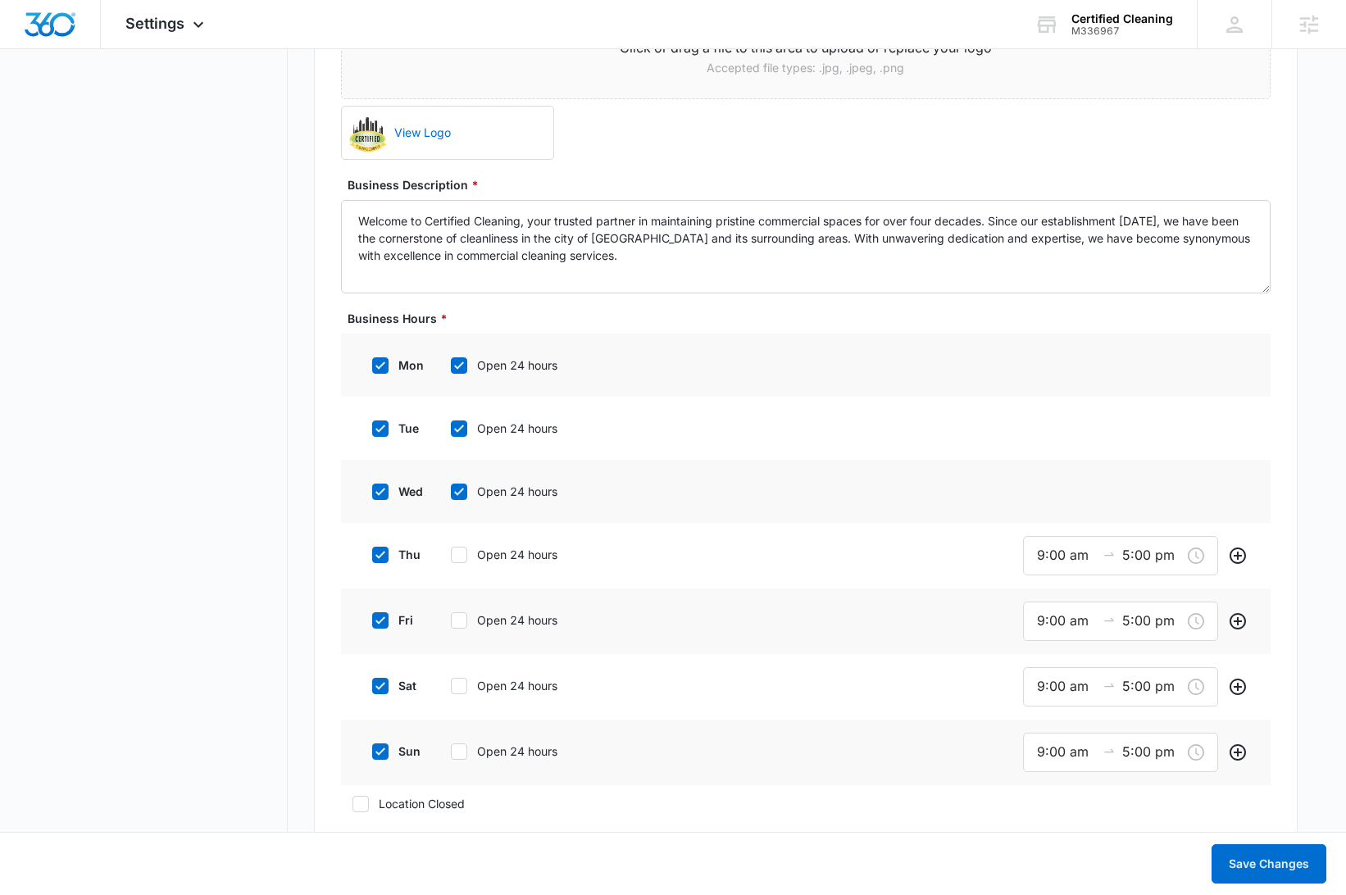
click at [460, 553] on icon at bounding box center [459, 555] width 15 height 15
click at [451, 553] on input "Open 24 hours" at bounding box center [445, 554] width 11 height 11
checkbox input "true"
click at [458, 624] on icon at bounding box center [459, 618] width 15 height 15
click at [451, 624] on input "Open 24 hours" at bounding box center [445, 618] width 11 height 11
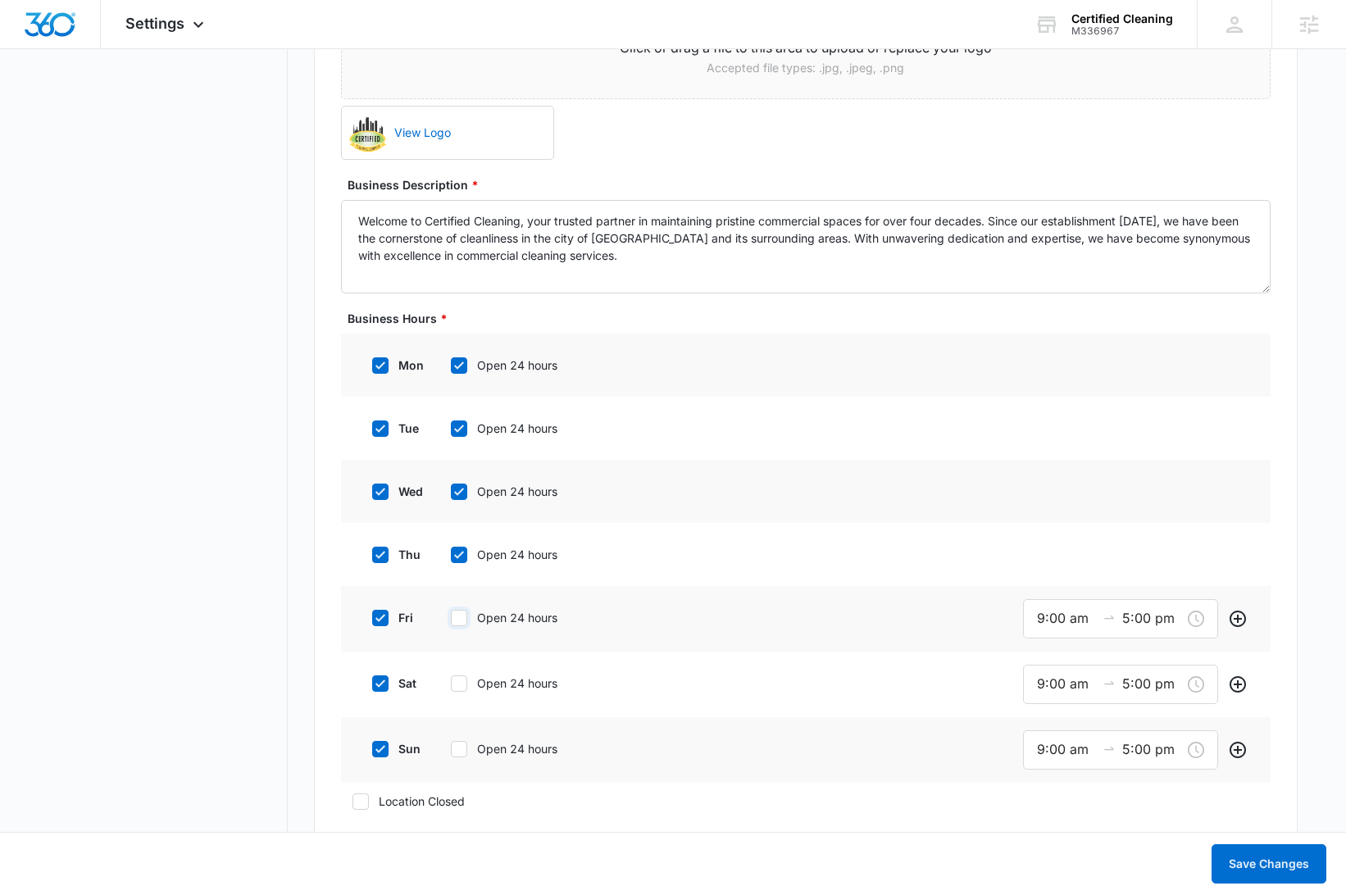
checkbox input "true"
click at [462, 685] on icon at bounding box center [459, 681] width 15 height 15
click at [451, 685] on input "Open 24 hours" at bounding box center [445, 681] width 11 height 11
checkbox input "true"
click at [461, 743] on icon at bounding box center [459, 744] width 15 height 15
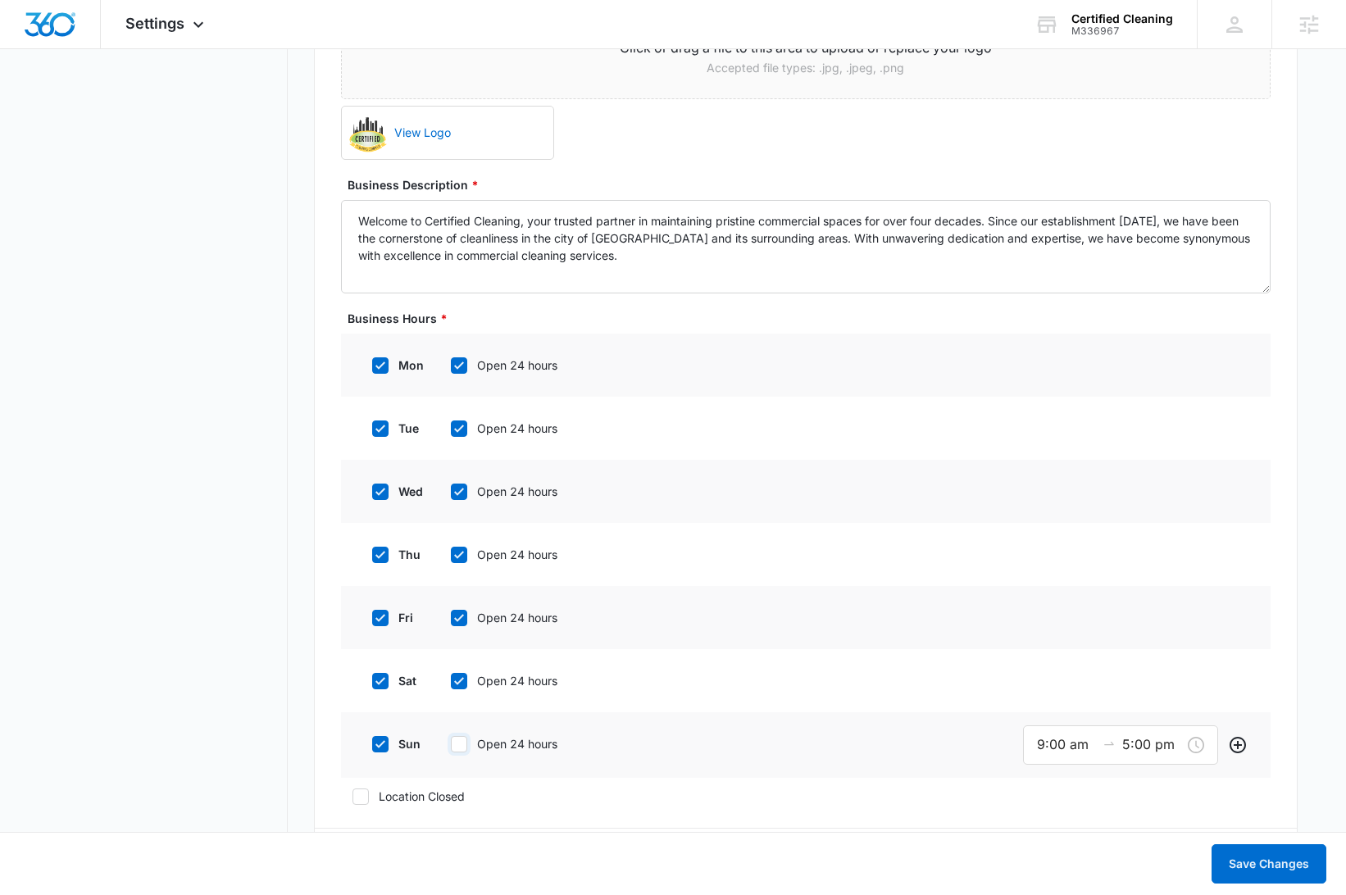
click at [451, 743] on input "Open 24 hours" at bounding box center [445, 744] width 11 height 11
checkbox input "true"
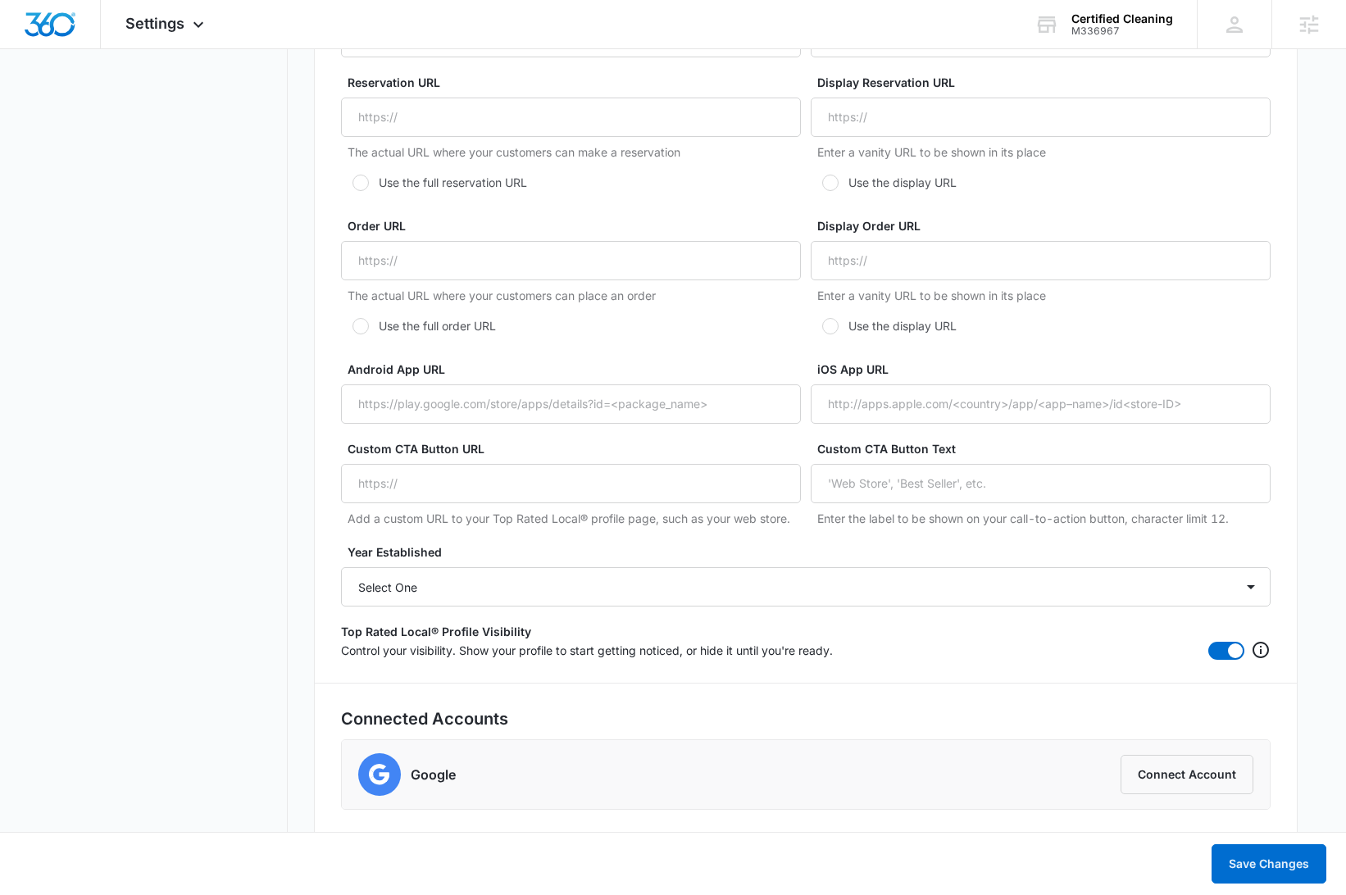
scroll to position [2795, 0]
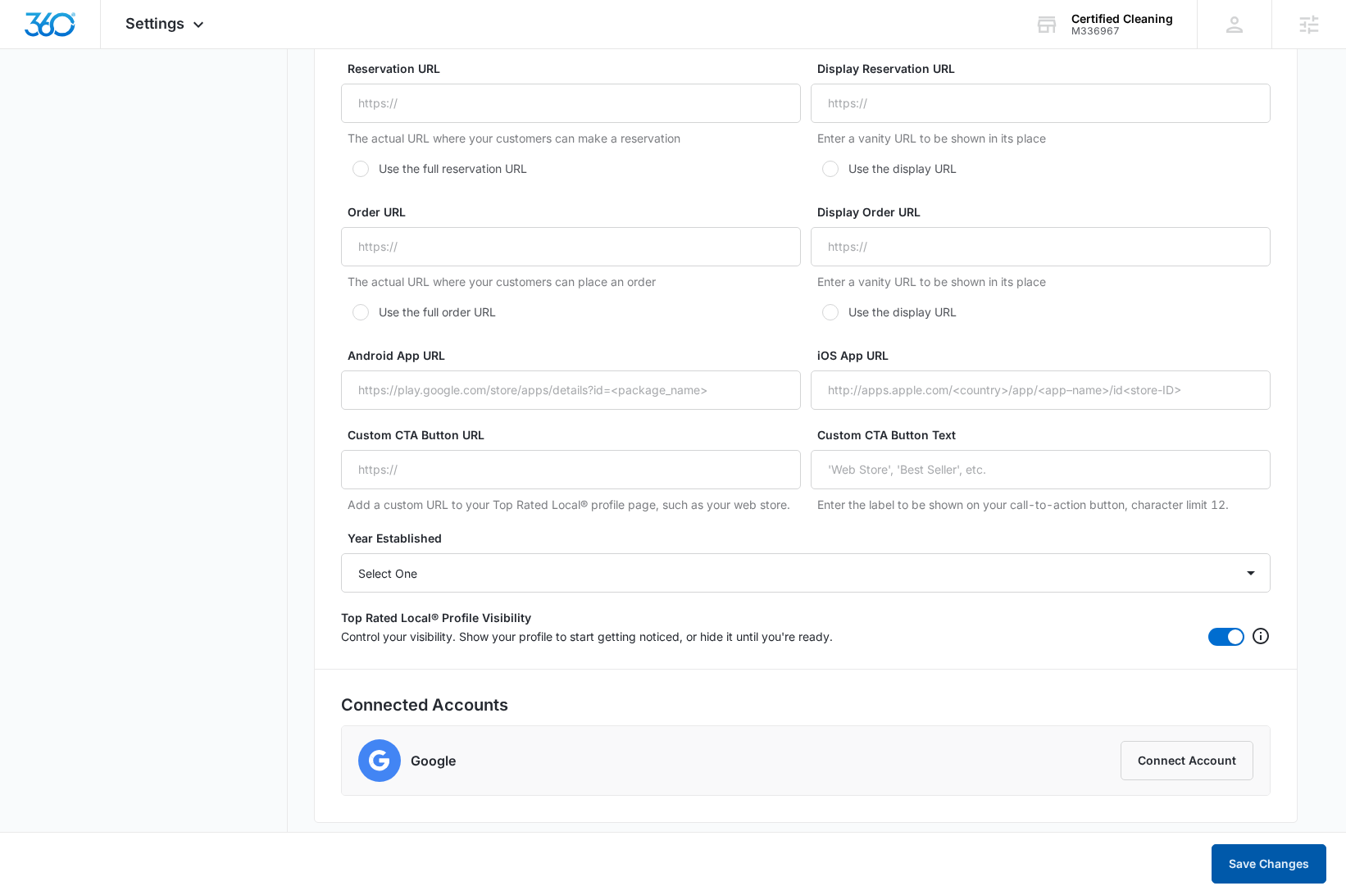
click at [1278, 862] on button "Save Changes" at bounding box center [1269, 864] width 115 height 39
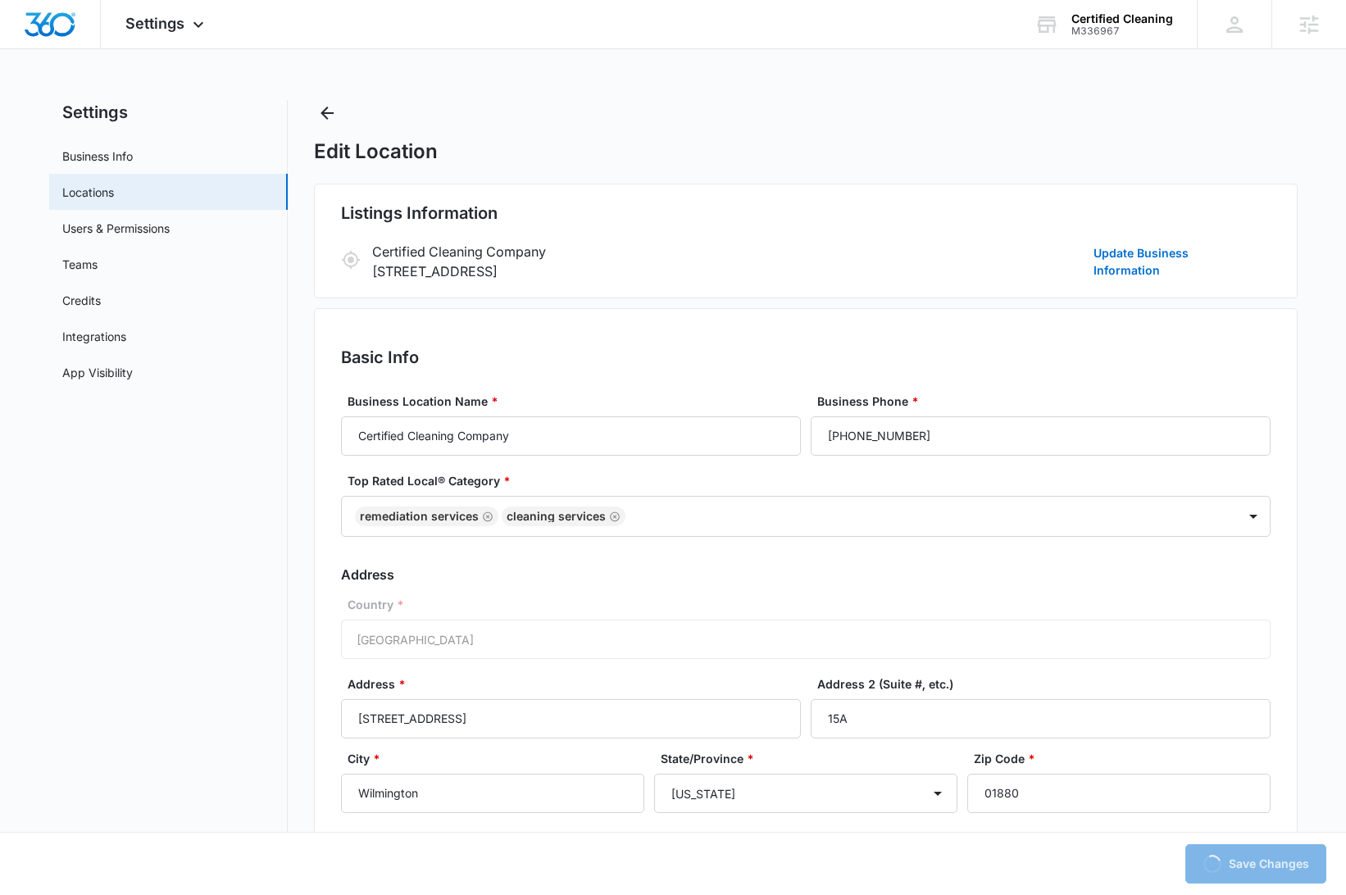
scroll to position [0, 0]
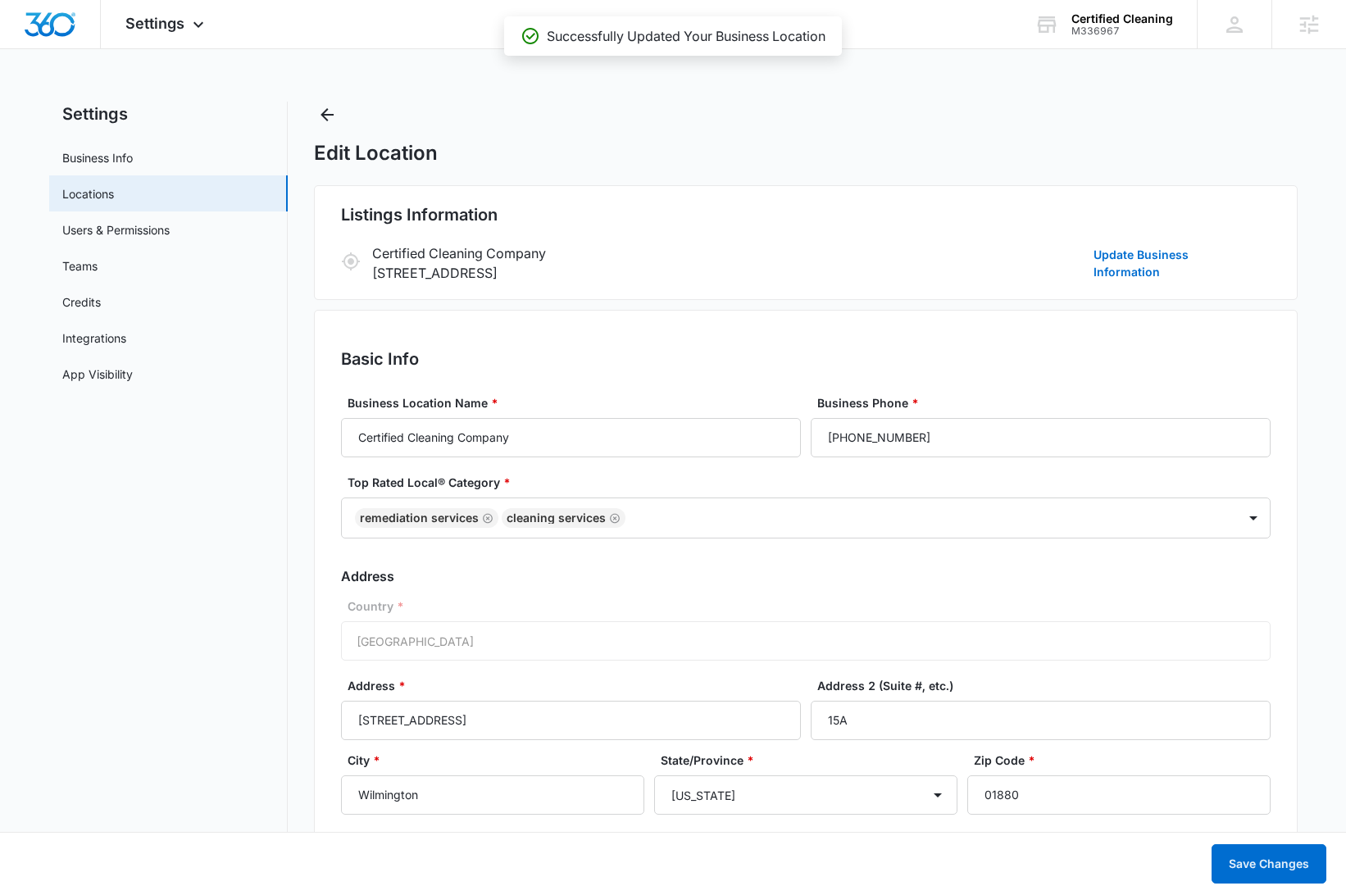
drag, startPoint x: 608, startPoint y: 273, endPoint x: 513, endPoint y: 272, distance: 95.9
click at [513, 272] on p "5 Middlesex Ave, 15A Wilmington, MA 01880" at bounding box center [729, 273] width 714 height 20
copy p "Wilmington, MA"
click at [69, 30] on img "Dashboard" at bounding box center [50, 24] width 52 height 25
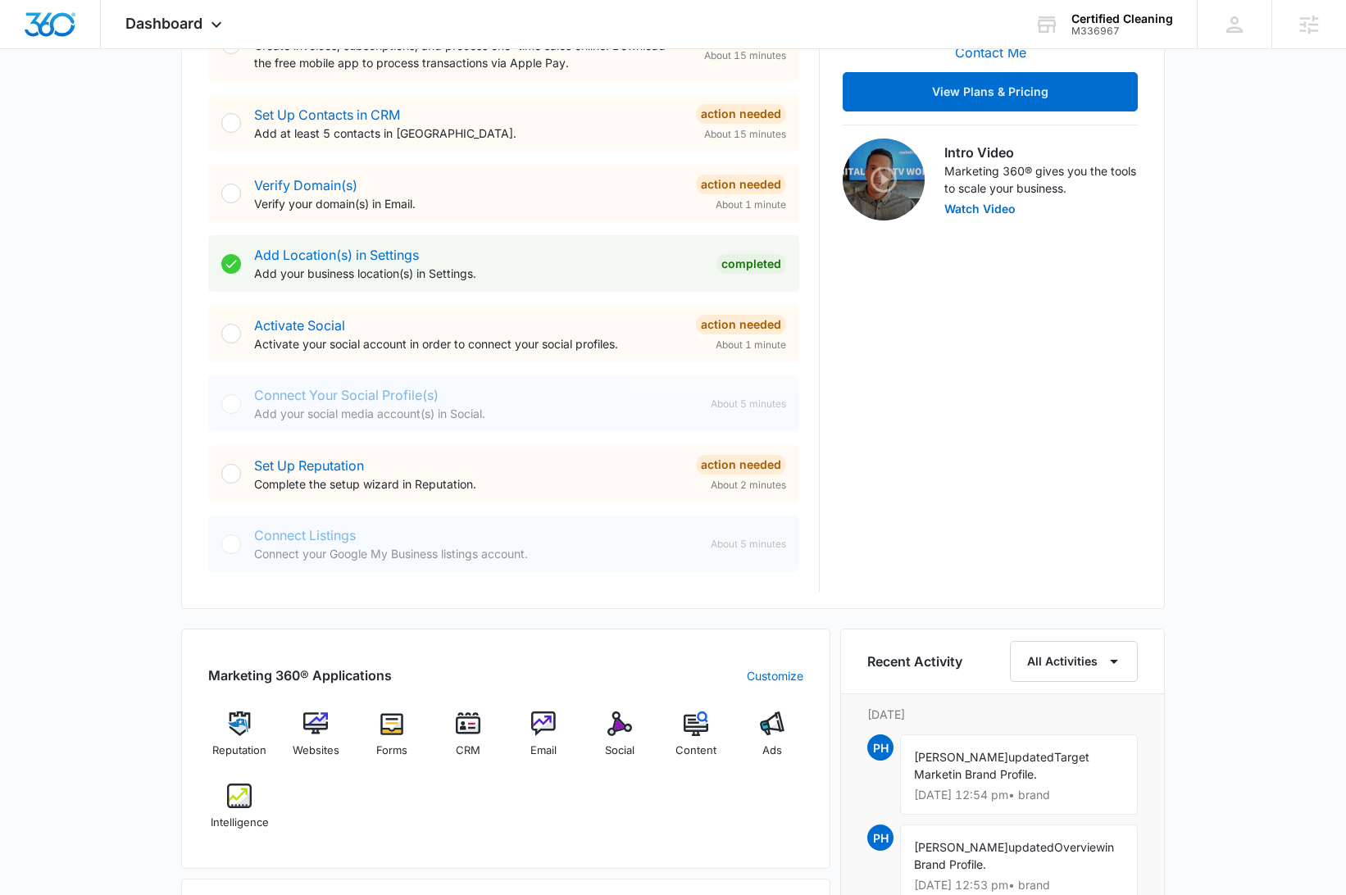
scroll to position [508, 0]
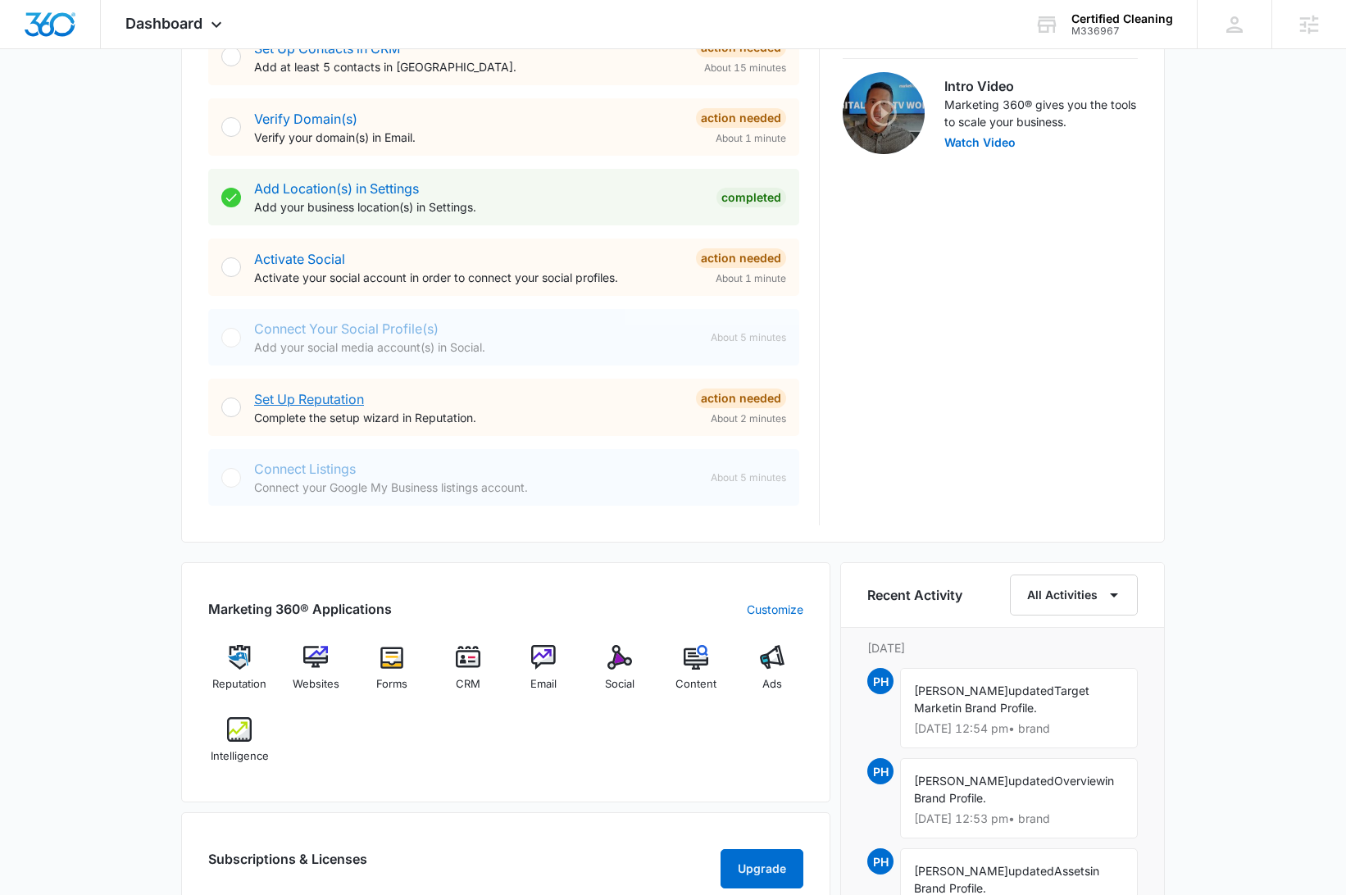
click at [330, 394] on link "Set Up Reputation" at bounding box center [309, 399] width 110 height 16
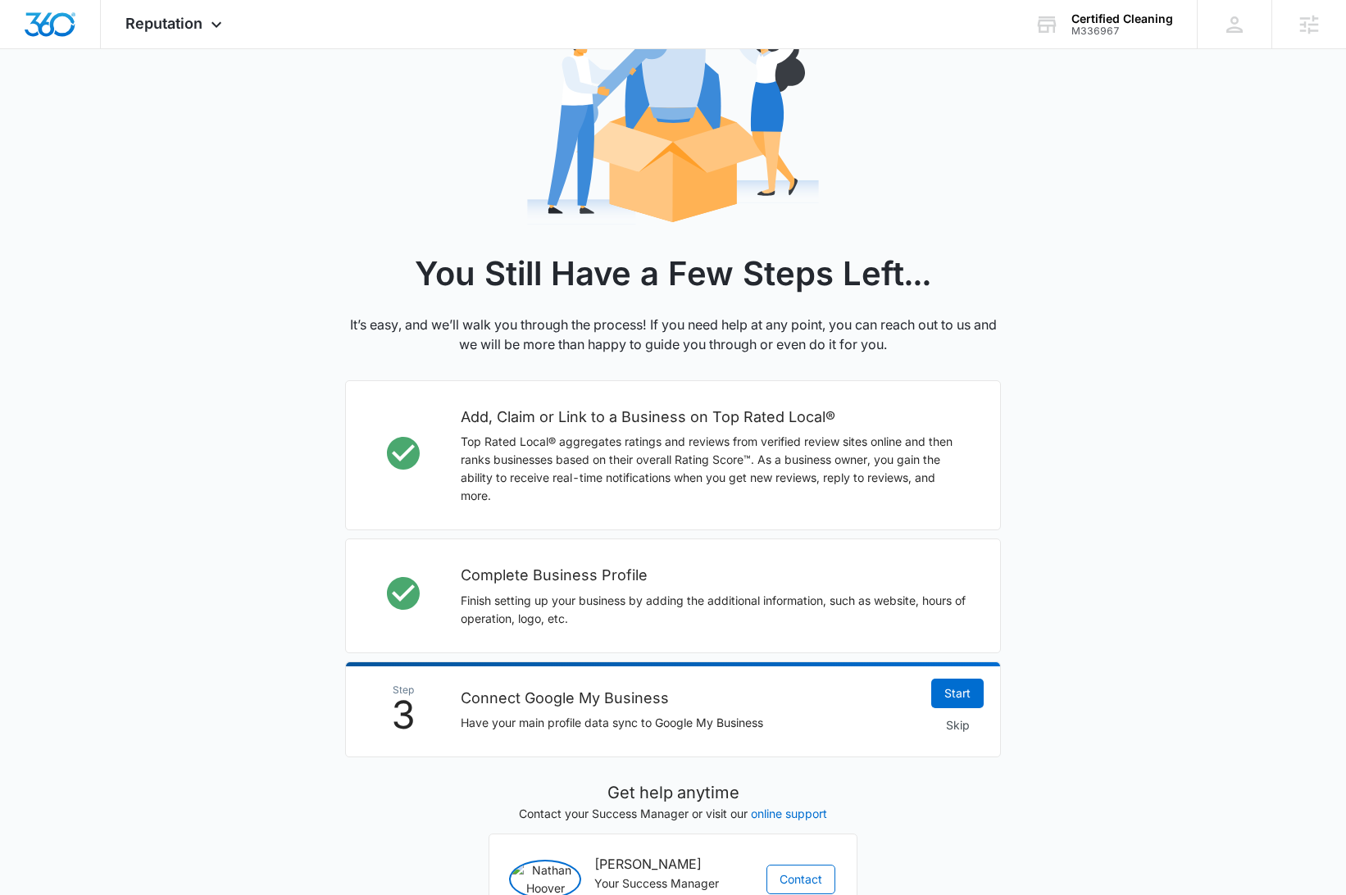
scroll to position [168, 0]
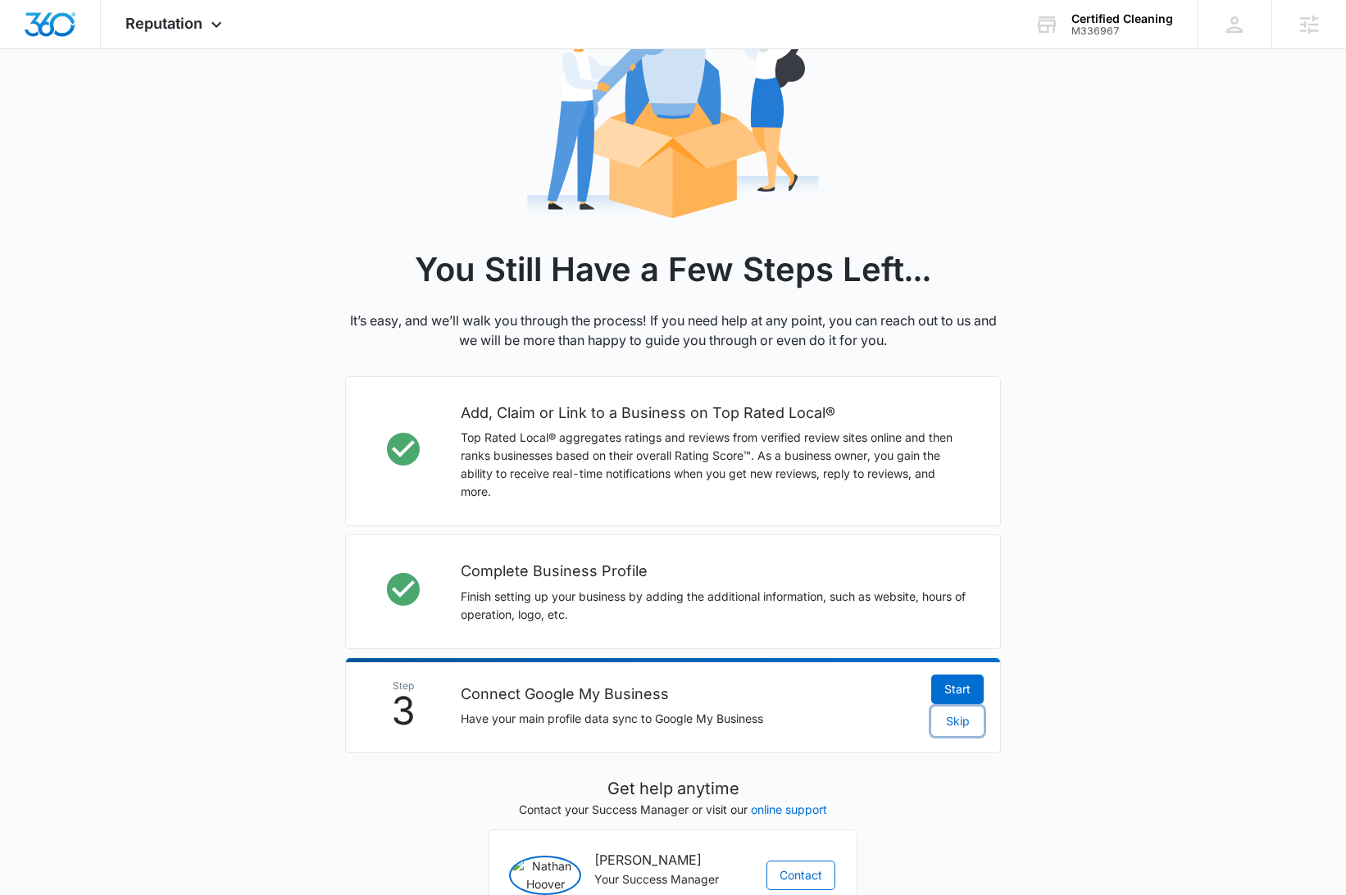
click at [967, 719] on span "Skip" at bounding box center [958, 722] width 24 height 18
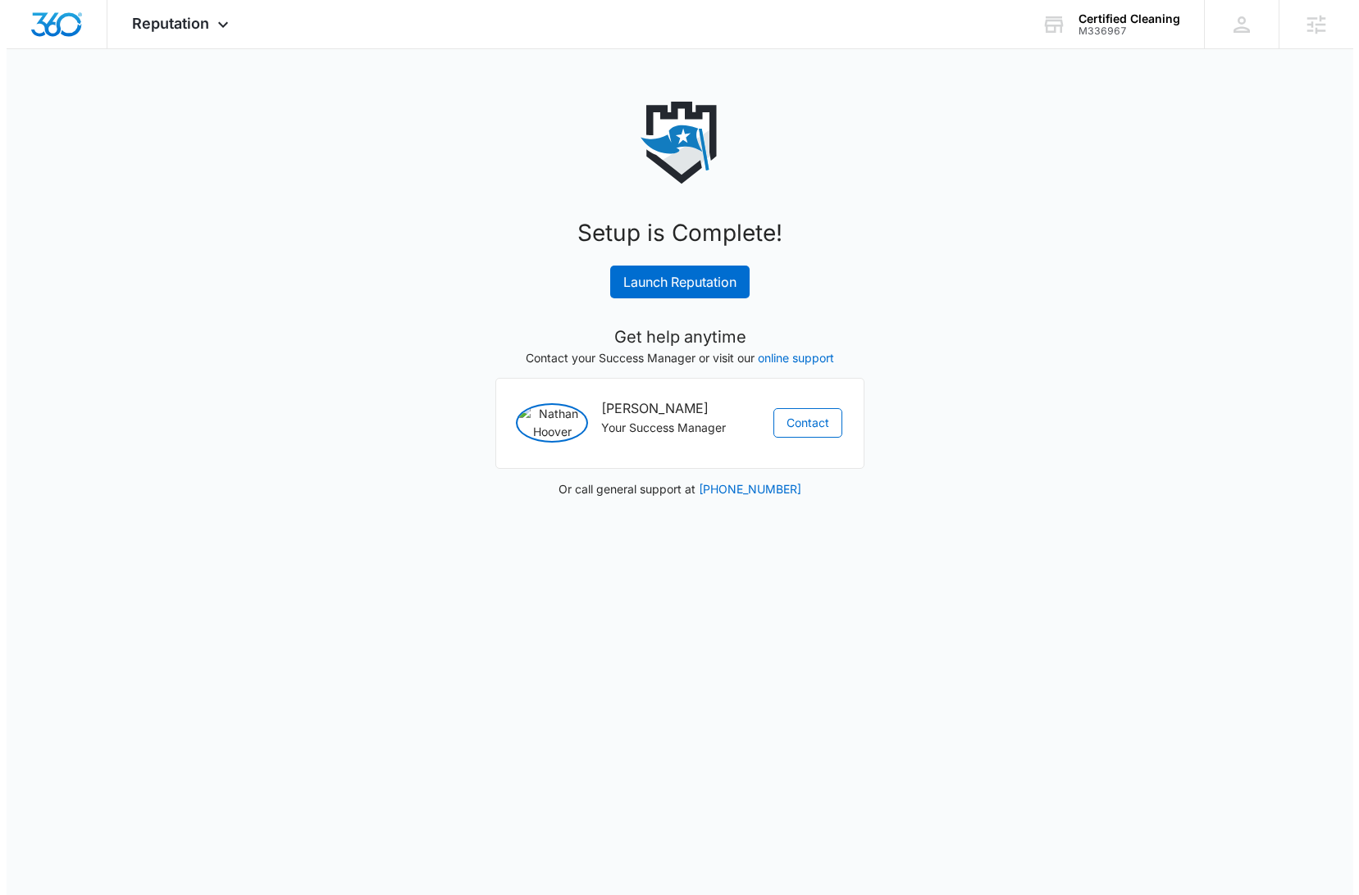
scroll to position [0, 0]
click at [696, 281] on link "Launch Reputation" at bounding box center [679, 282] width 139 height 33
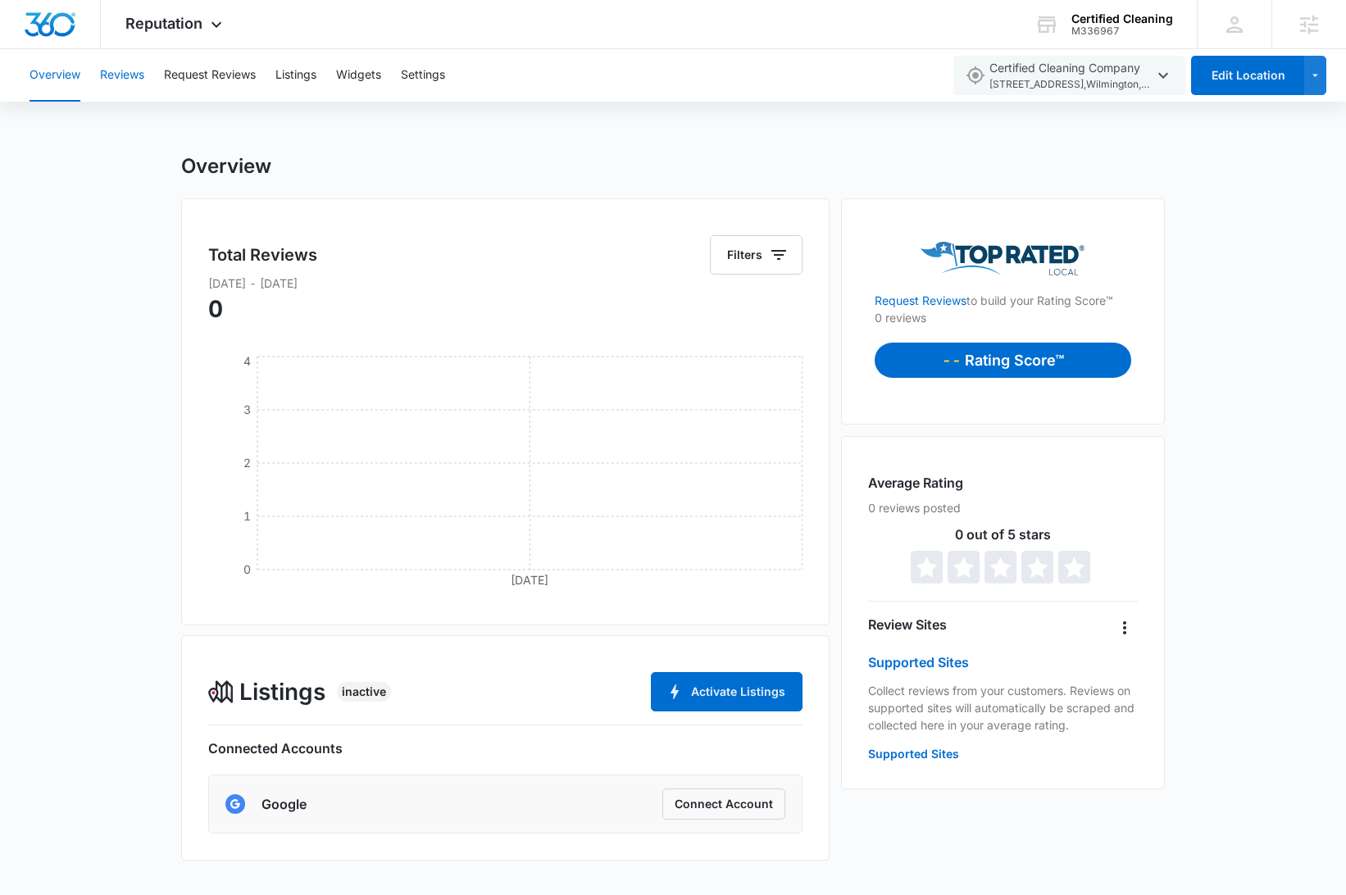
click at [138, 80] on button "Reviews" at bounding box center [122, 75] width 44 height 52
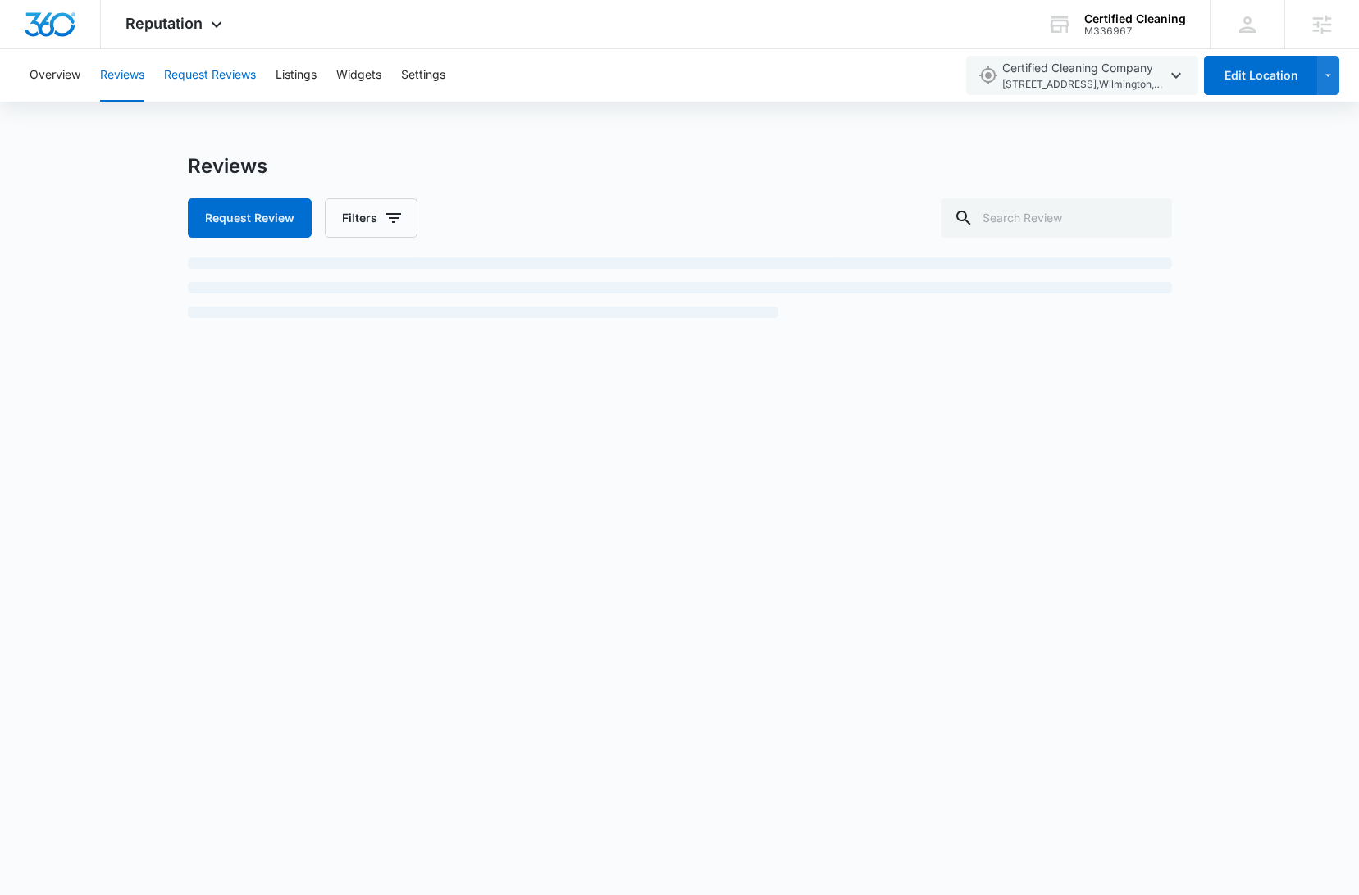
click at [208, 83] on button "Request Reviews" at bounding box center [210, 75] width 92 height 52
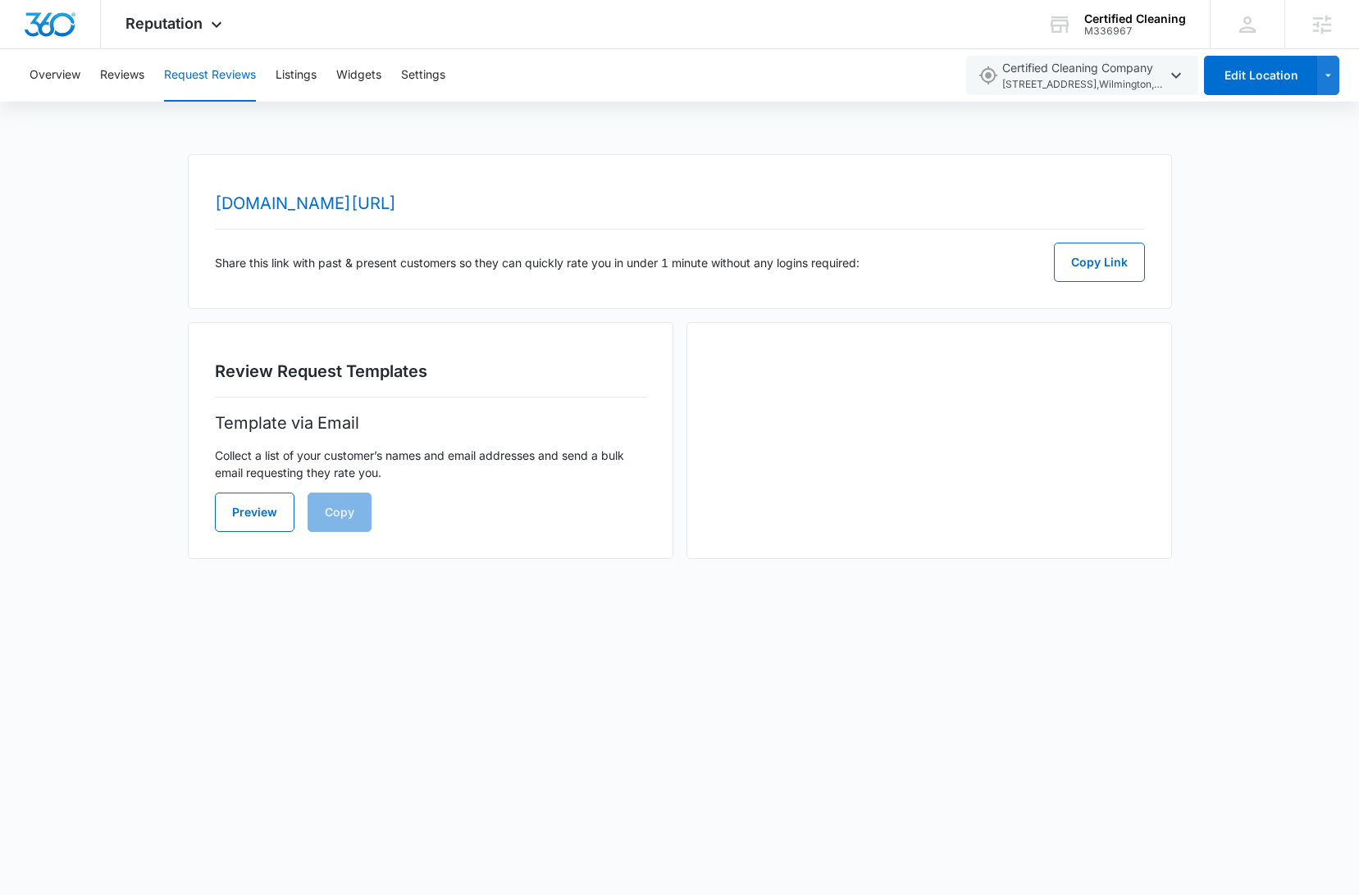
drag, startPoint x: 807, startPoint y: 207, endPoint x: 199, endPoint y: 212, distance: 607.7
click at [199, 212] on div "www.topratedlocal.com/review/certified-cleaning-company-reviews Share this link…" at bounding box center [680, 231] width 984 height 155
click at [272, 205] on link "www.topratedlocal.com/review/certified-cleaning-company-reviews" at bounding box center [305, 204] width 181 height 20
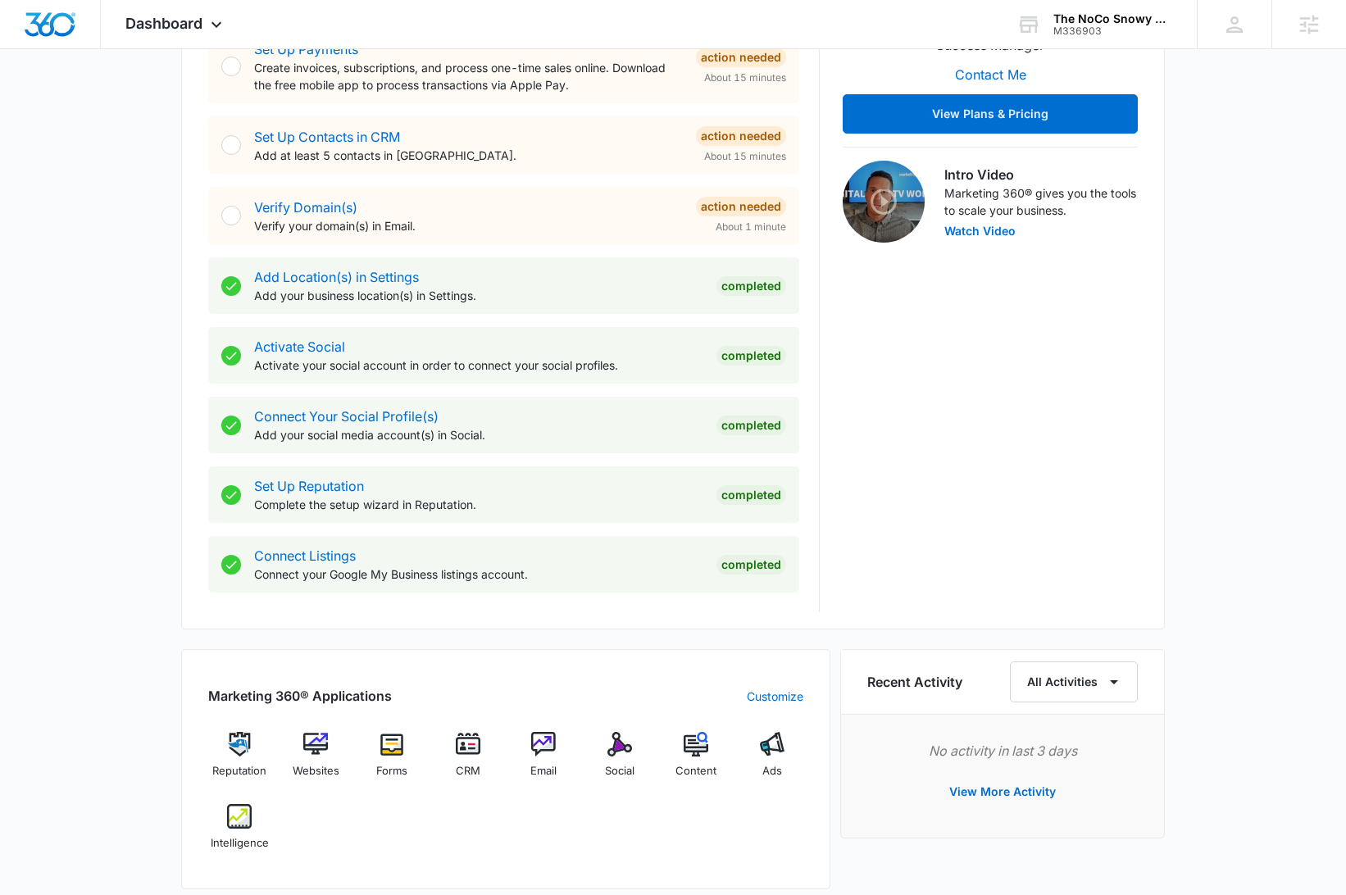
scroll to position [530, 0]
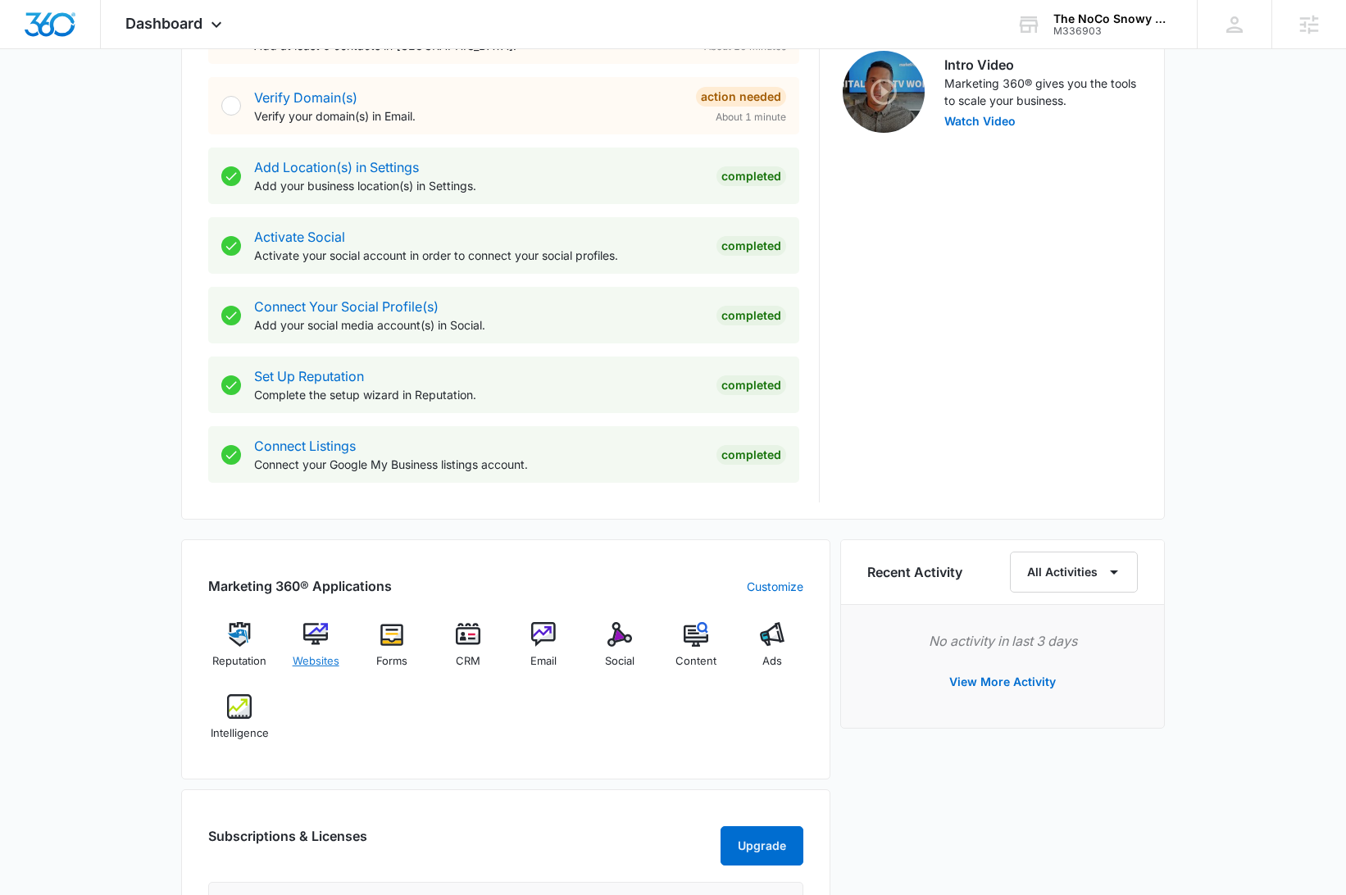
click at [317, 640] on img at bounding box center [315, 634] width 25 height 25
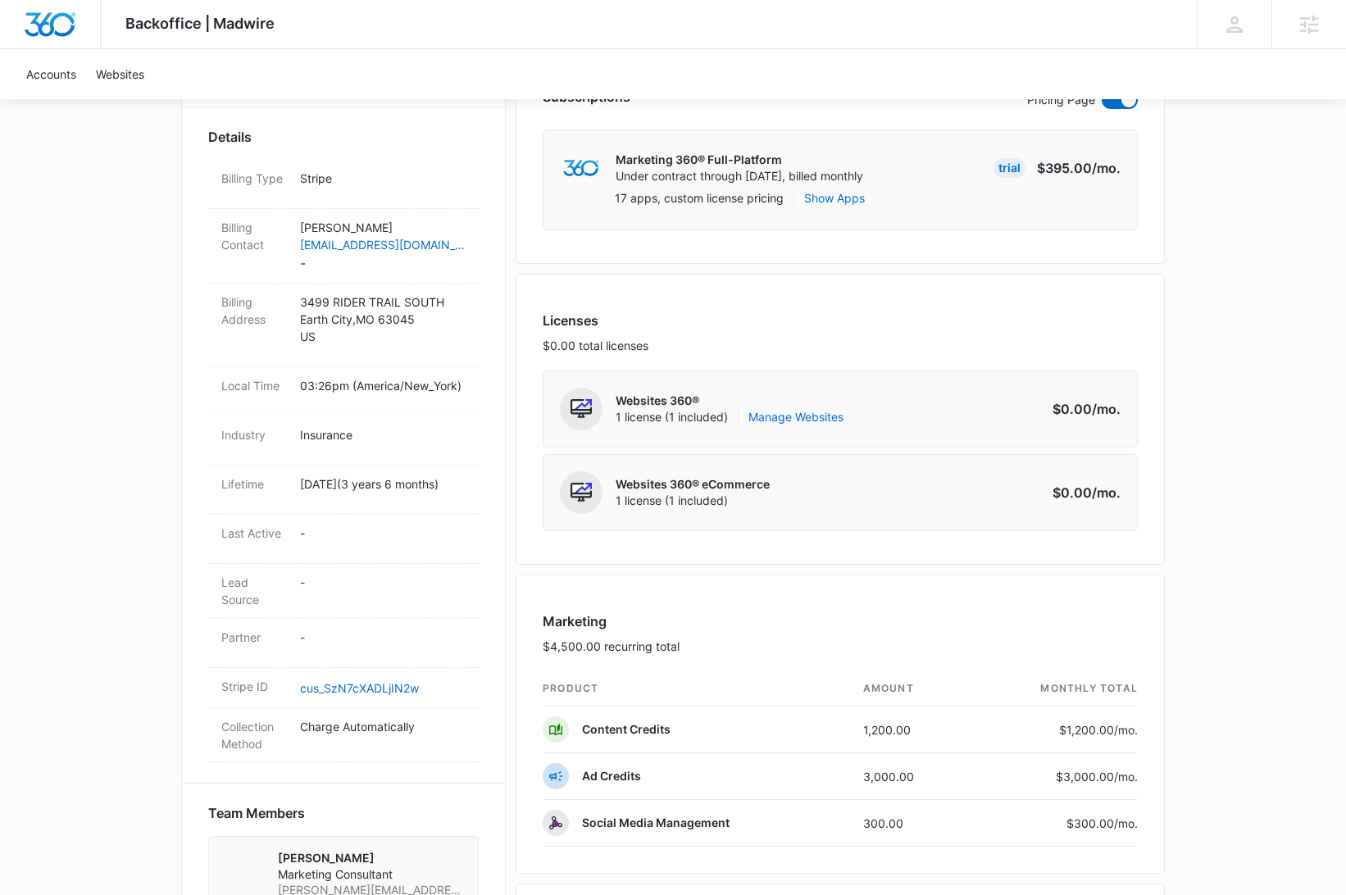
scroll to position [1035, 0]
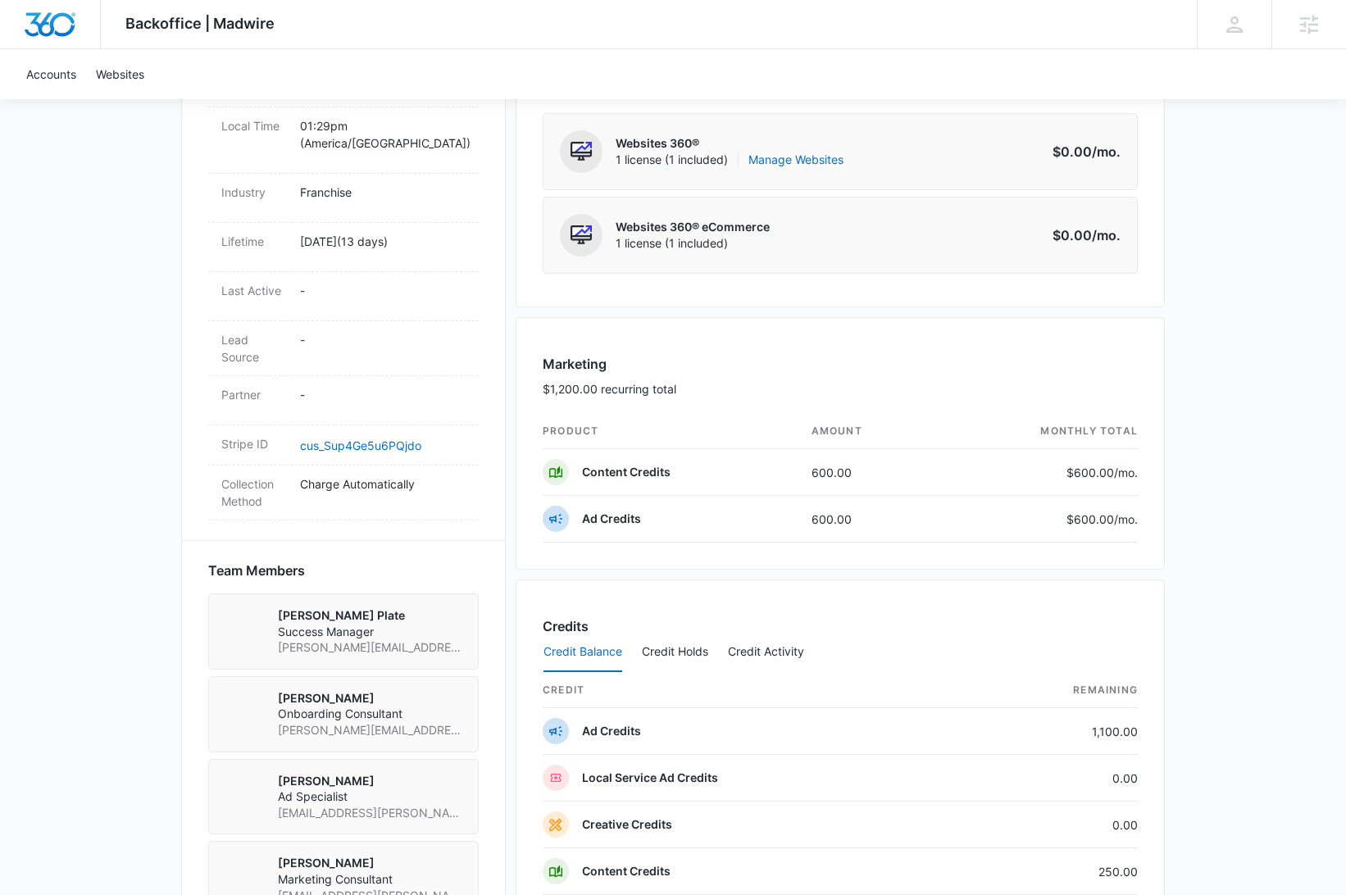
scroll to position [375, 0]
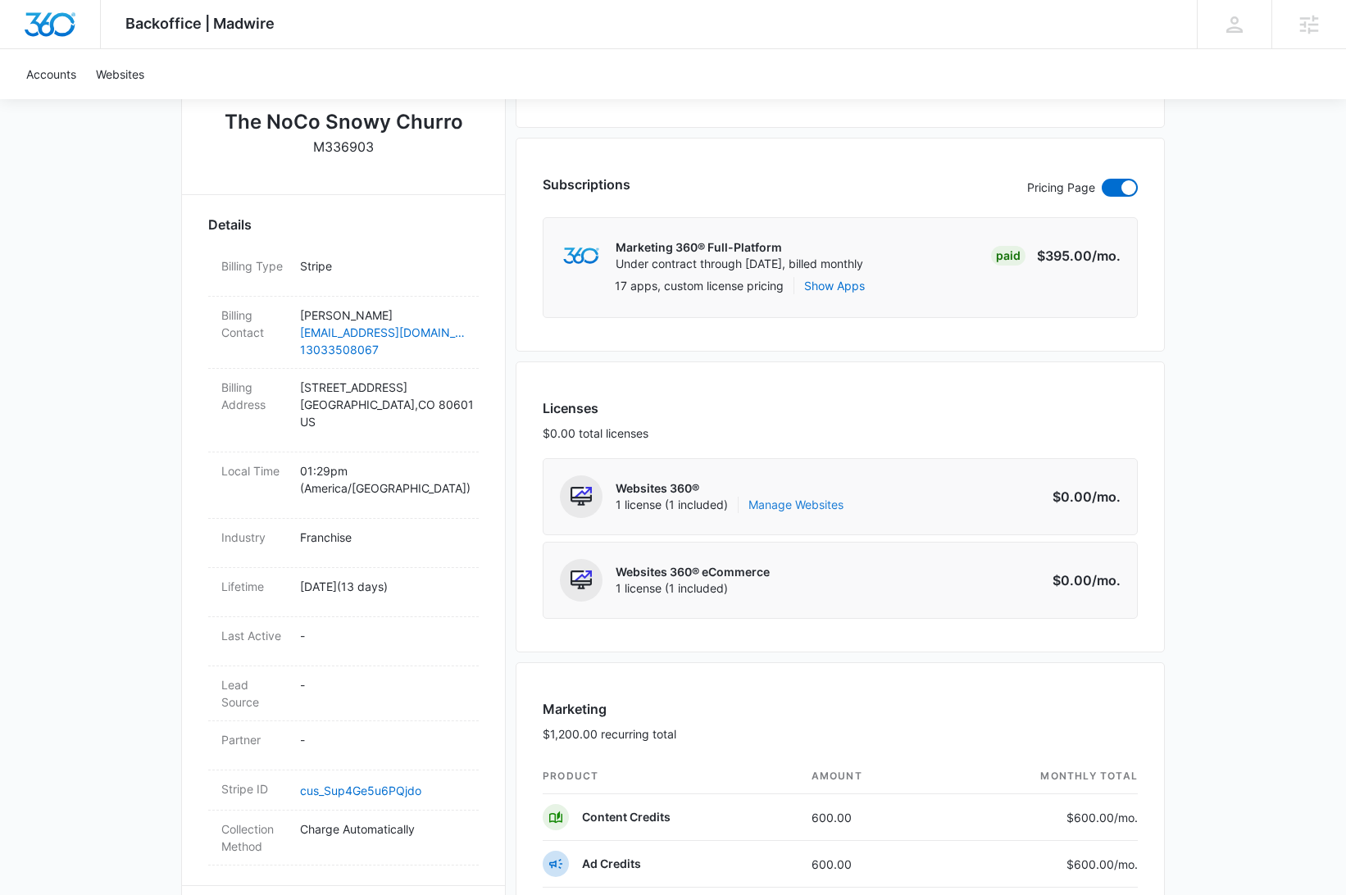
click at [803, 509] on link "Manage Websites" at bounding box center [796, 505] width 95 height 16
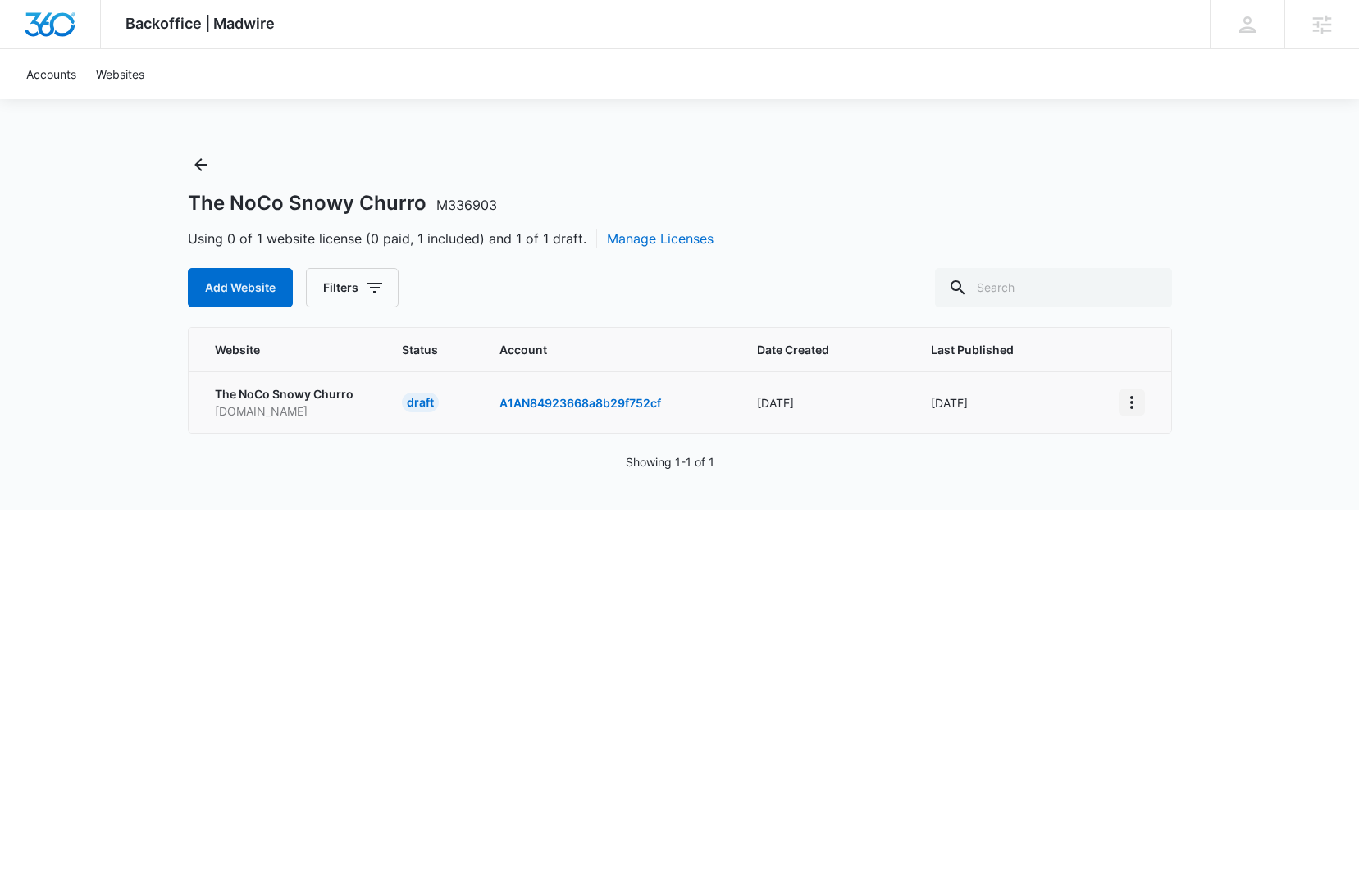
click at [1124, 404] on icon "View More" at bounding box center [1132, 403] width 20 height 20
click at [1191, 526] on div "Activate Draft" at bounding box center [1188, 522] width 98 height 11
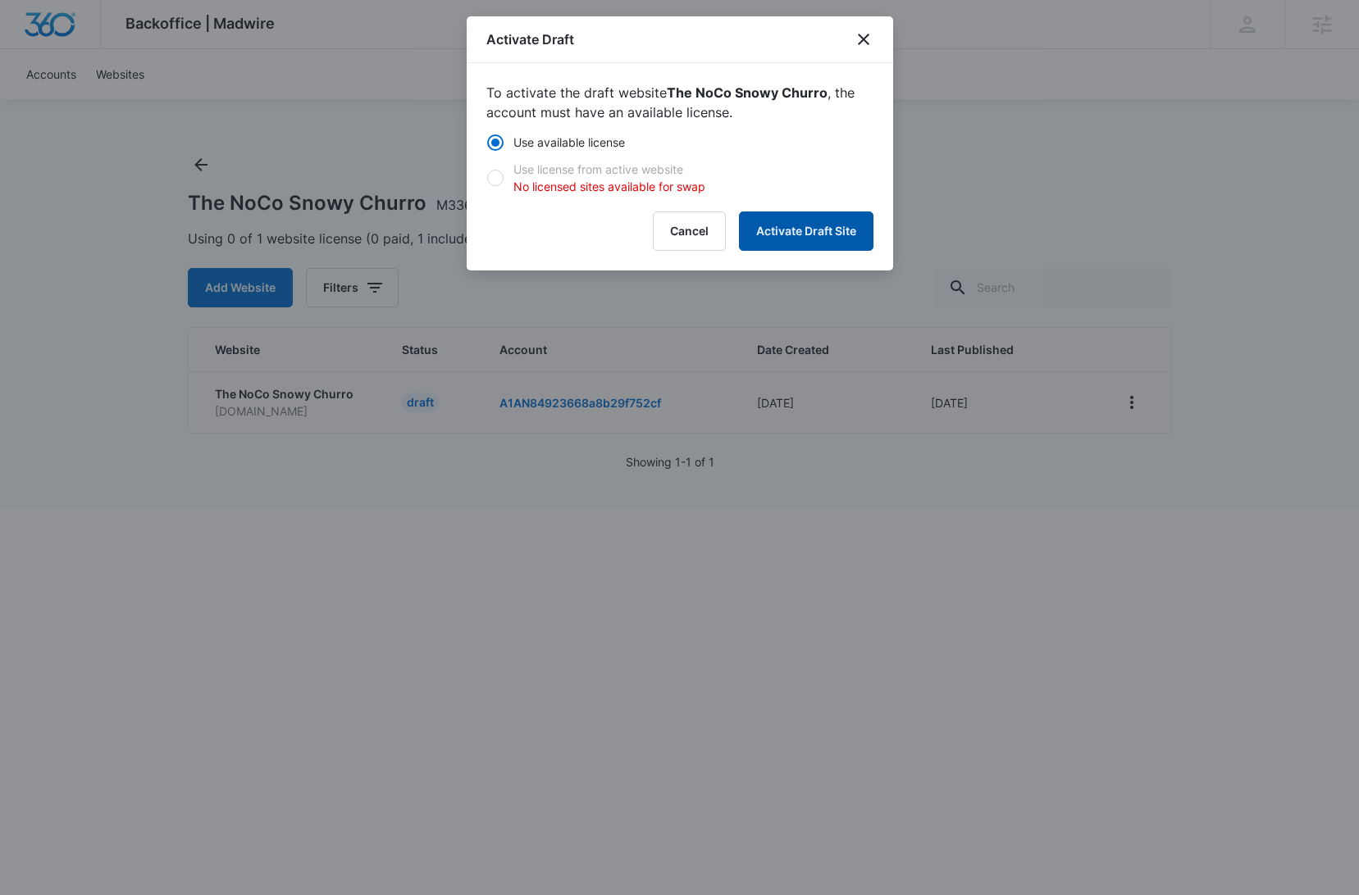
click at [810, 230] on button "Activate Draft Site" at bounding box center [806, 231] width 134 height 39
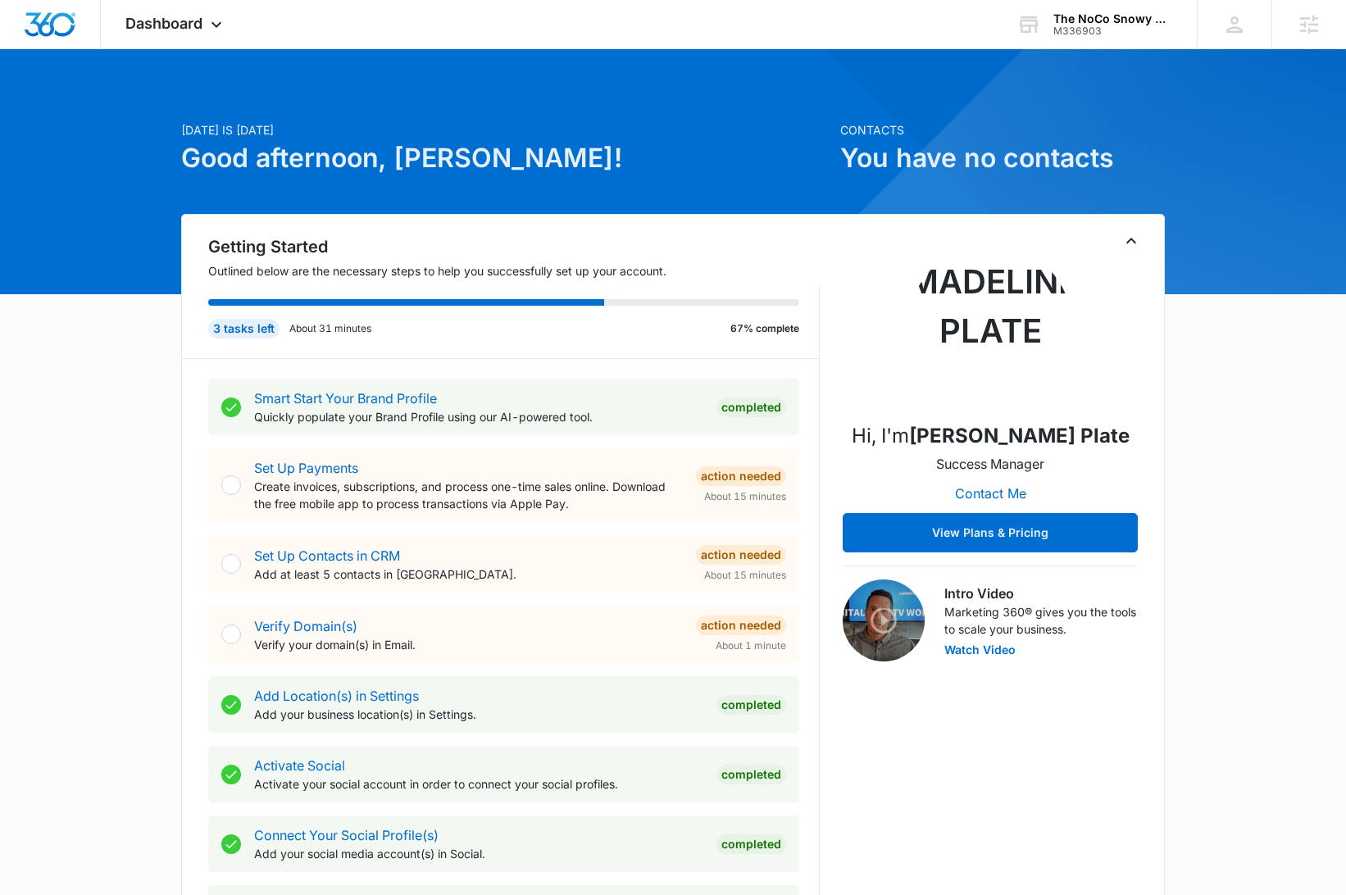
scroll to position [522, 0]
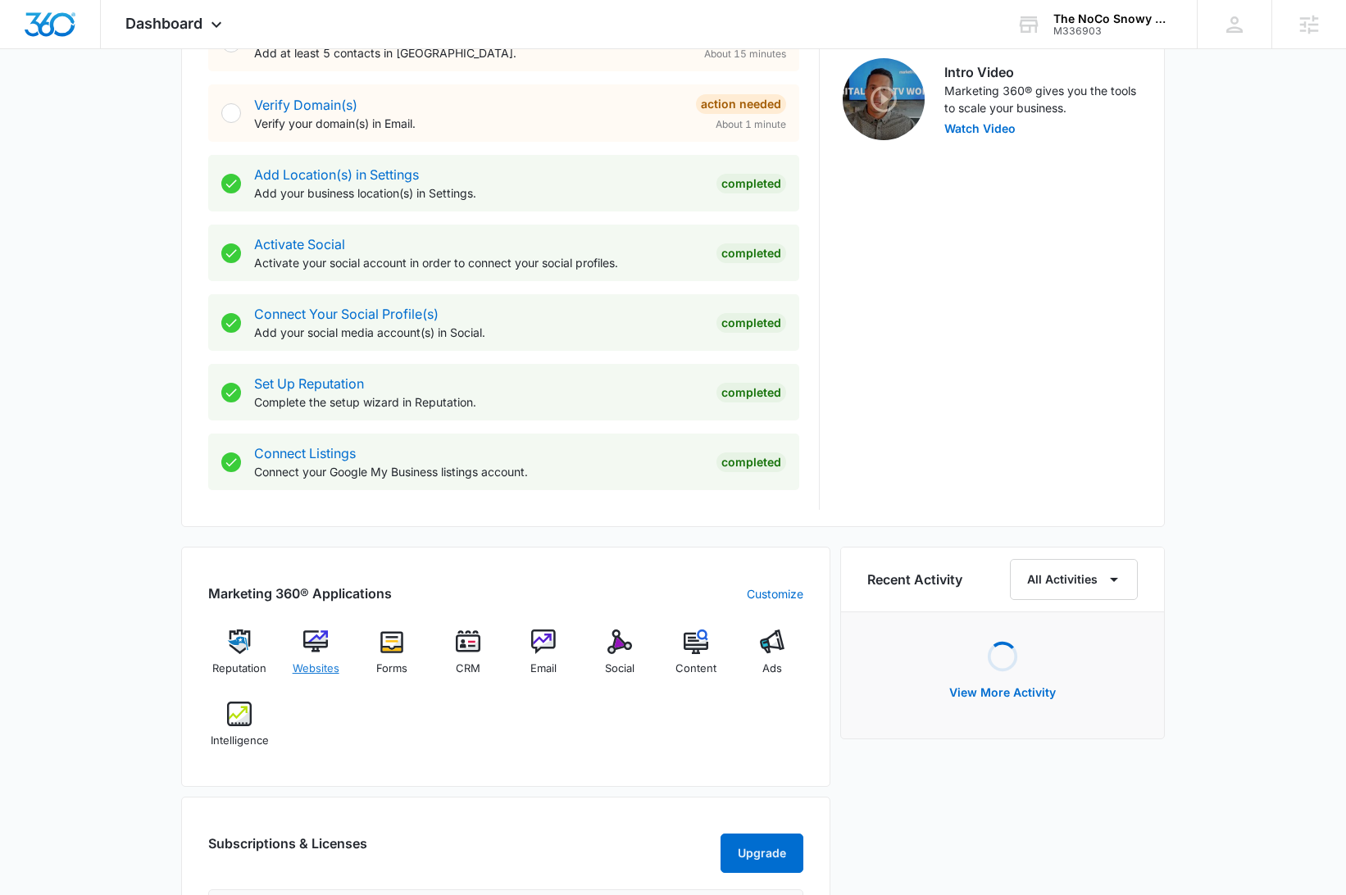
click at [312, 661] on span "Websites" at bounding box center [316, 669] width 47 height 16
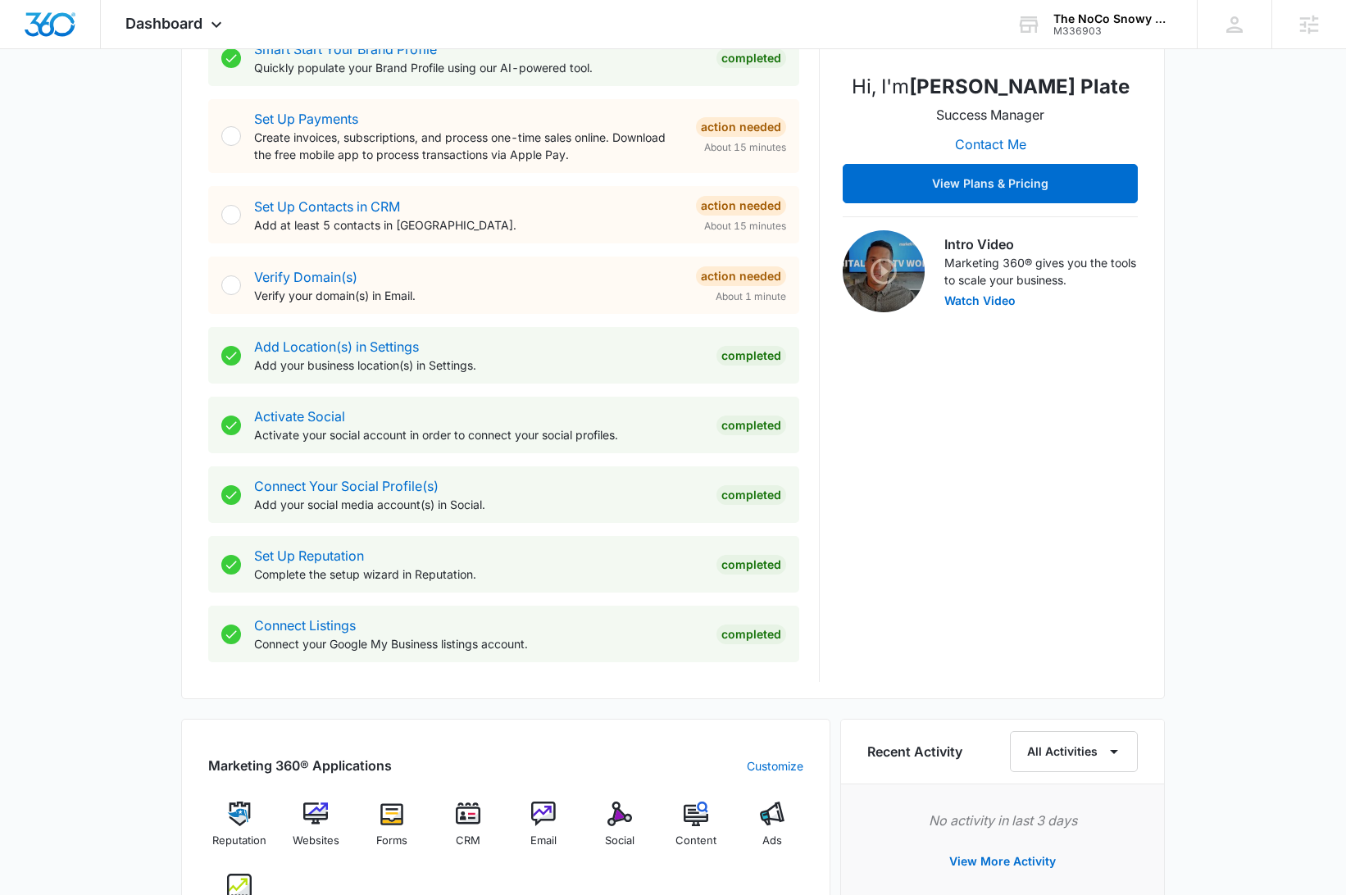
scroll to position [371, 0]
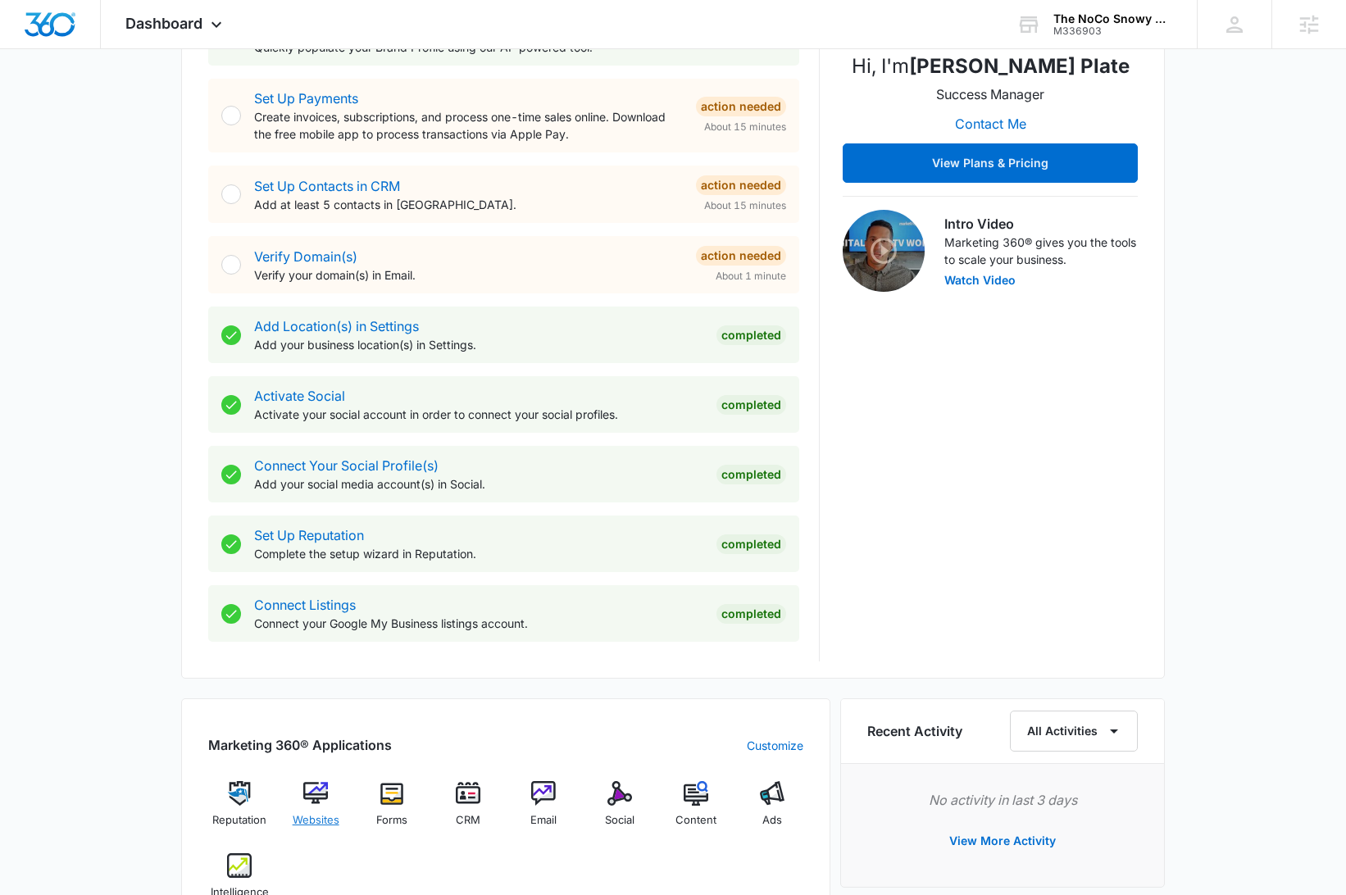
click at [320, 791] on img at bounding box center [315, 793] width 25 height 25
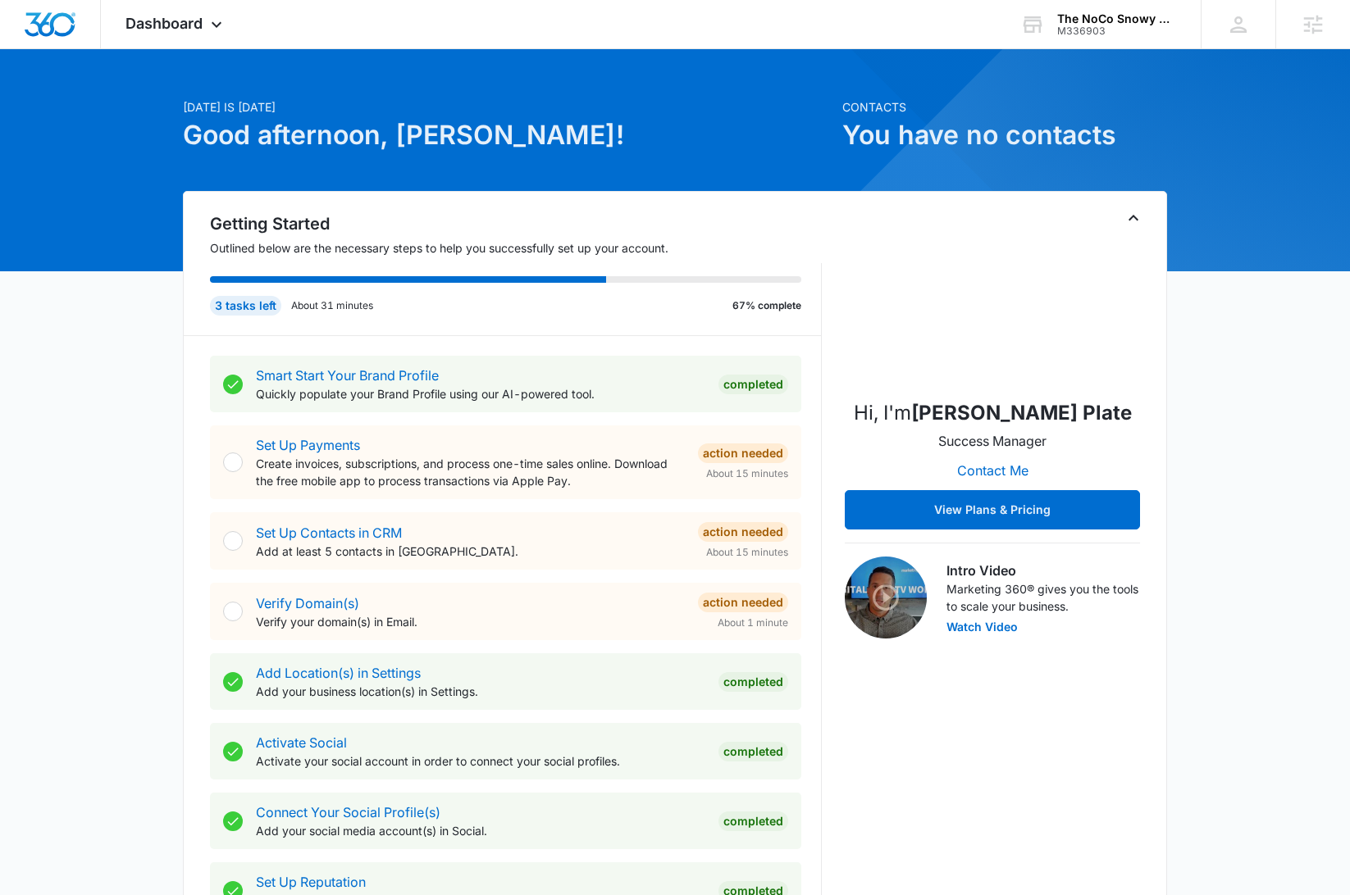
scroll to position [513, 0]
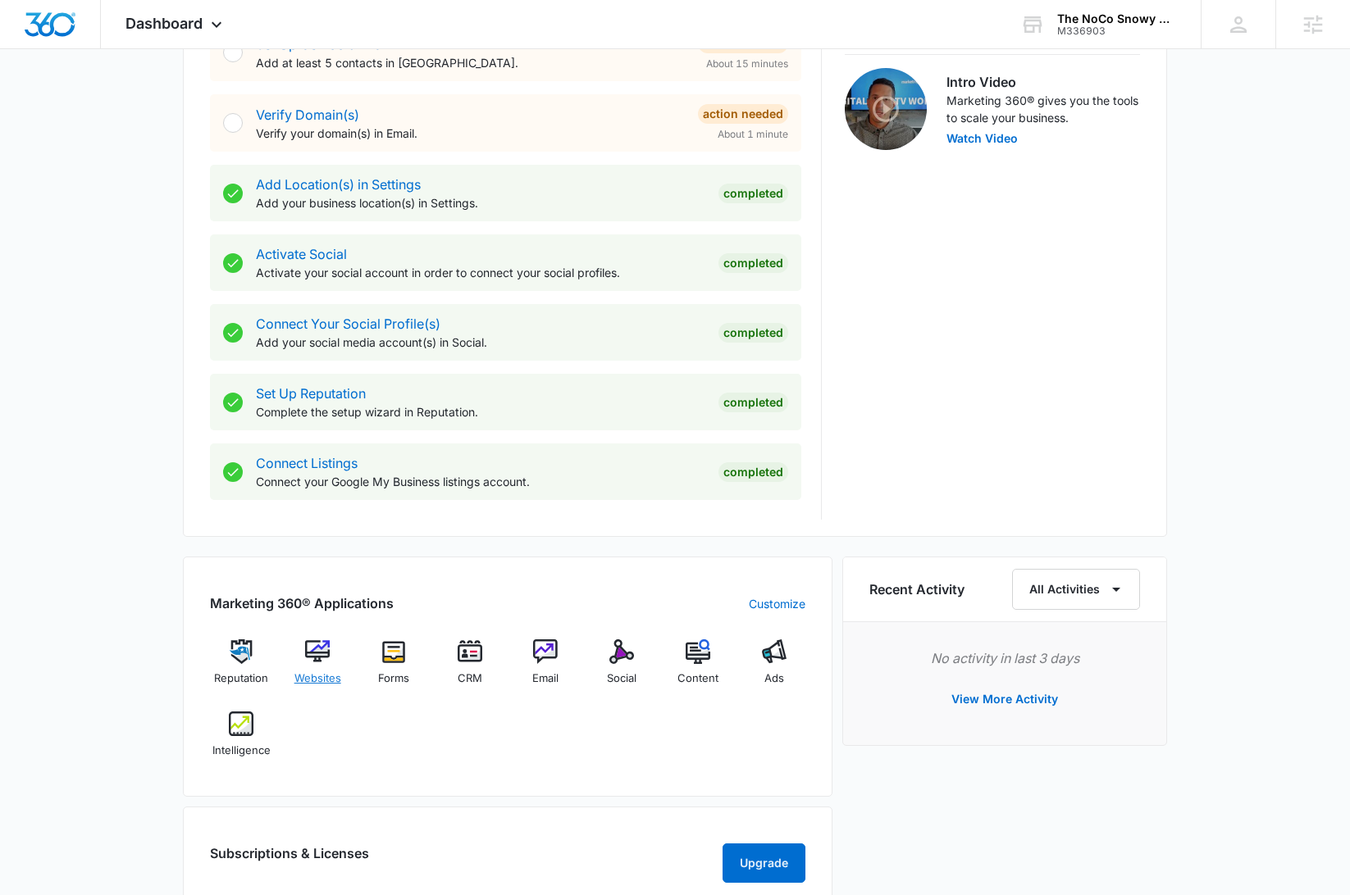
click at [322, 651] on img at bounding box center [317, 652] width 25 height 25
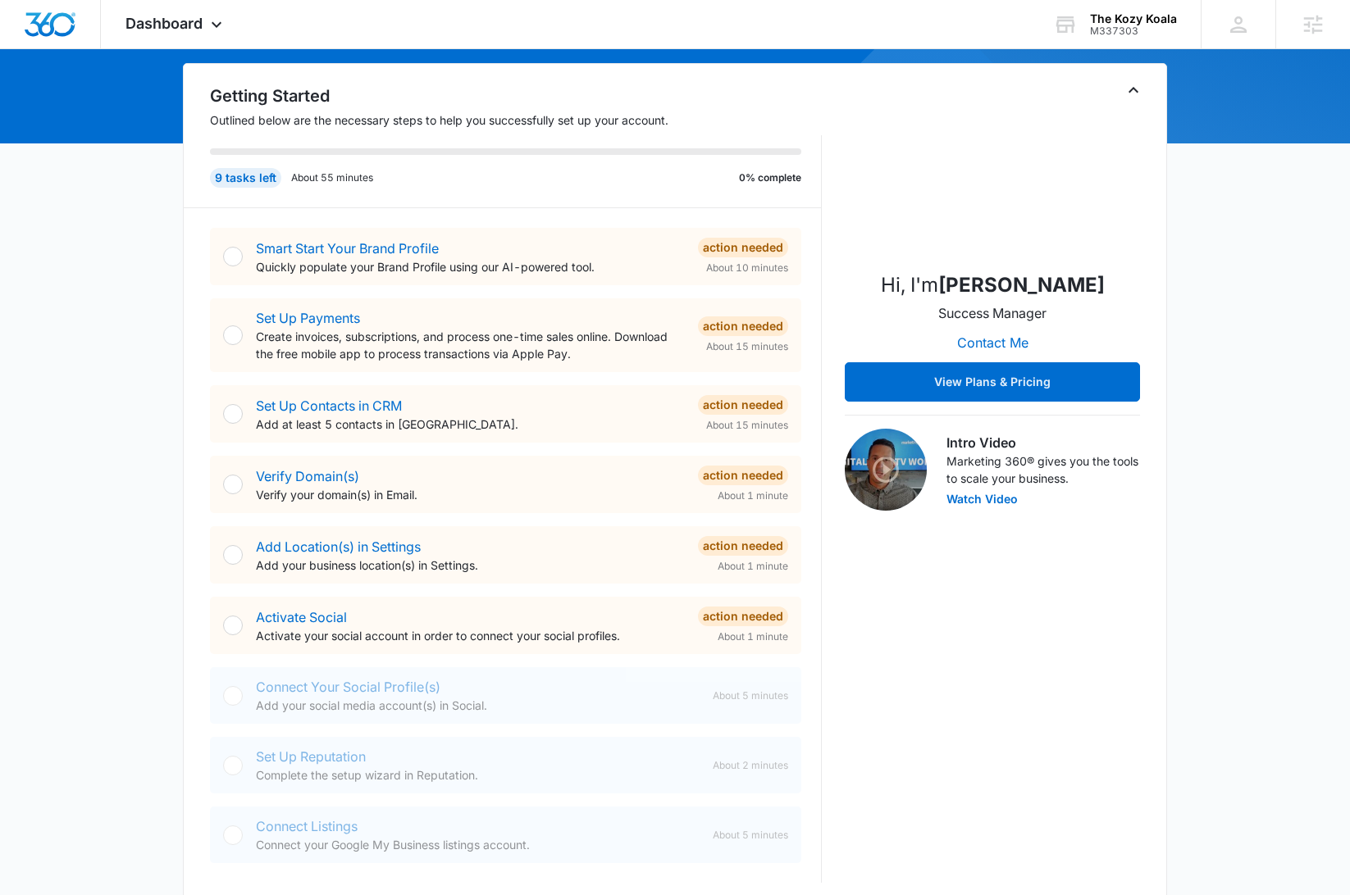
scroll to position [475, 0]
